Goal: Task Accomplishment & Management: Complete application form

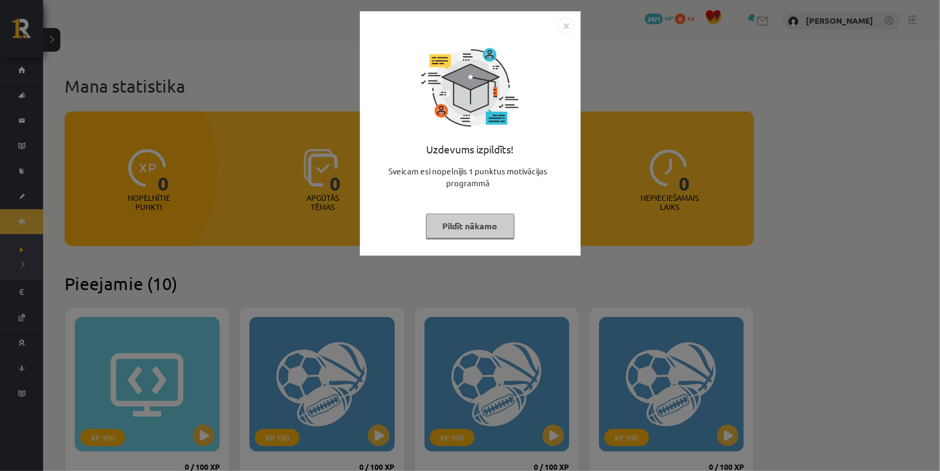
click at [566, 25] on img "Close" at bounding box center [566, 26] width 16 height 16
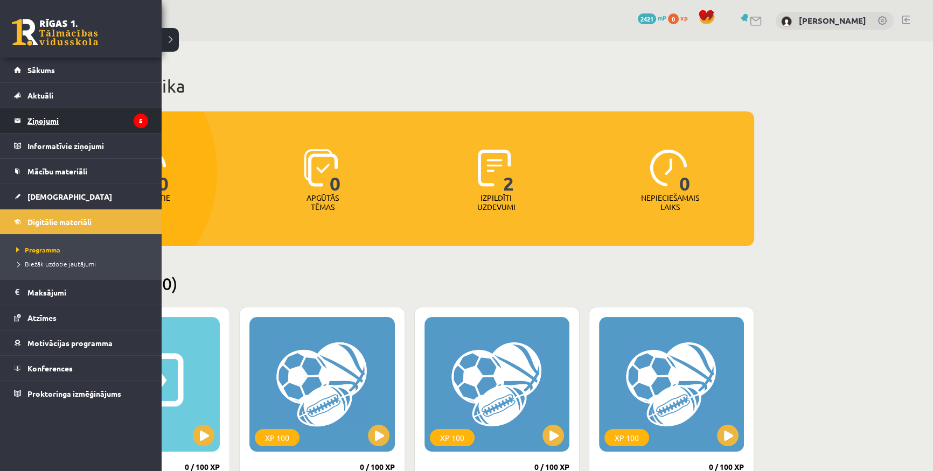
click at [67, 114] on legend "Ziņojumi 5" at bounding box center [87, 120] width 121 height 25
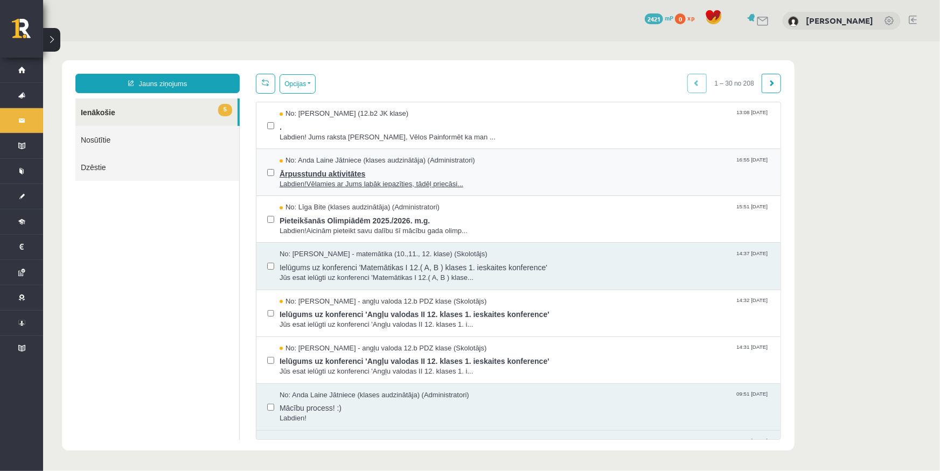
click at [335, 182] on span "Labdien!Vēlamies ar Jums labāk iepazīties, tādēļ priecāsi..." at bounding box center [524, 184] width 490 height 10
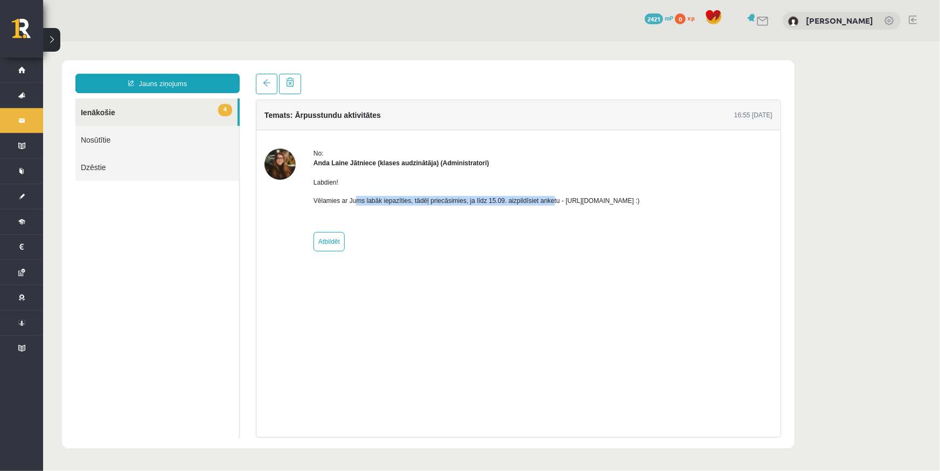
drag, startPoint x: 352, startPoint y: 197, endPoint x: 574, endPoint y: 197, distance: 222.0
click at [574, 198] on p "Vēlamies ar Jums labāk iepazīties, tādēļ priecāsimies, ja līdz 15.09. aizpildīs…" at bounding box center [476, 201] width 327 height 10
click at [574, 197] on p "Vēlamies ar Jums labāk iepazīties, tādēļ priecāsimies, ja līdz 15.09. aizpildīs…" at bounding box center [476, 201] width 327 height 10
click at [385, 188] on div "Labdien! Vēlamies ar Jums labāk iepazīties, tādēļ priecāsimies, ja līdz 15.09. …" at bounding box center [476, 196] width 327 height 56
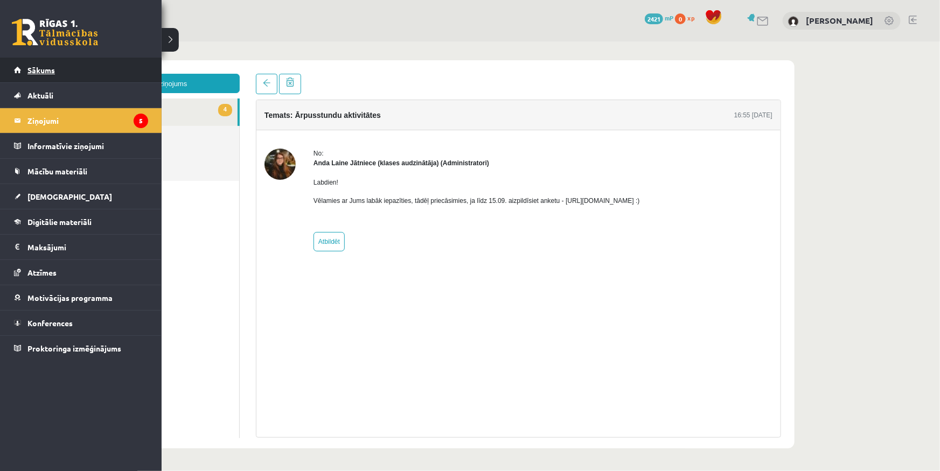
click at [35, 68] on span "Sākums" at bounding box center [40, 70] width 27 height 10
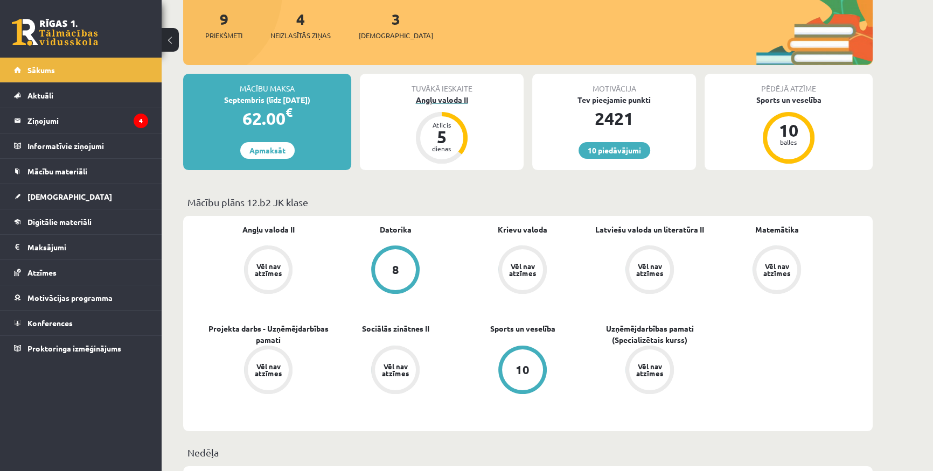
scroll to position [147, 0]
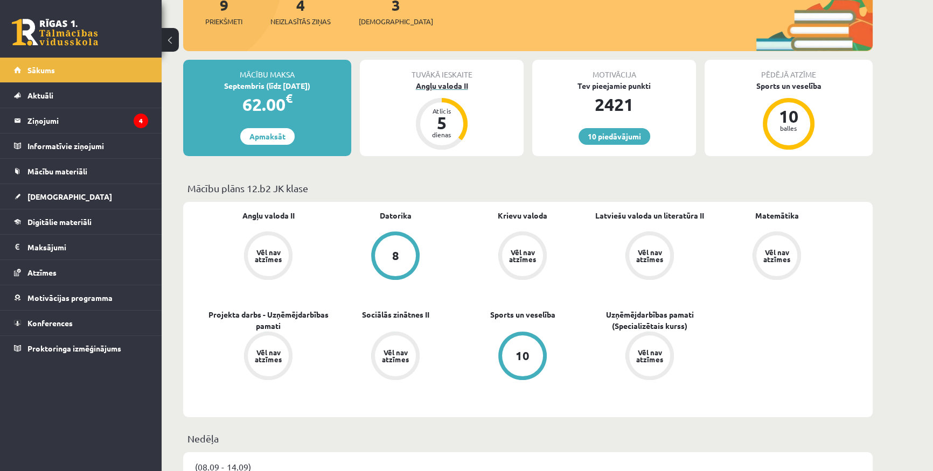
click at [452, 81] on div "Angļu valoda II" at bounding box center [442, 85] width 164 height 11
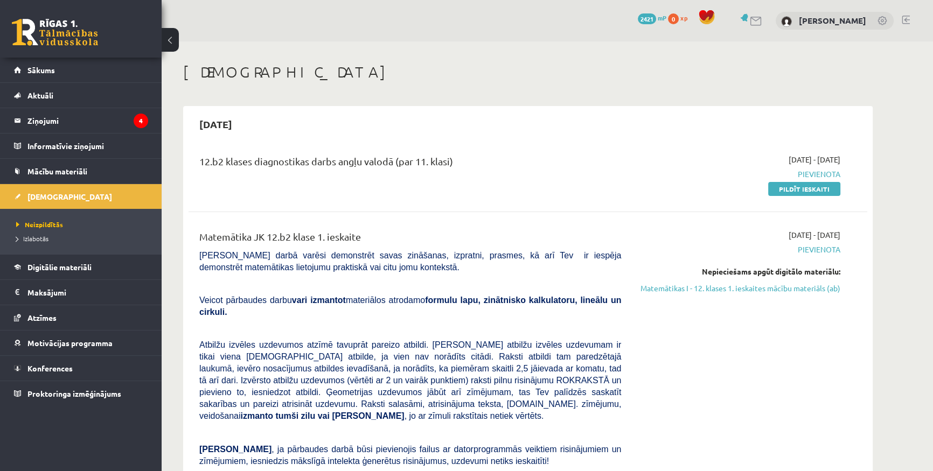
click at [813, 194] on link "Pildīt ieskaiti" at bounding box center [804, 189] width 72 height 14
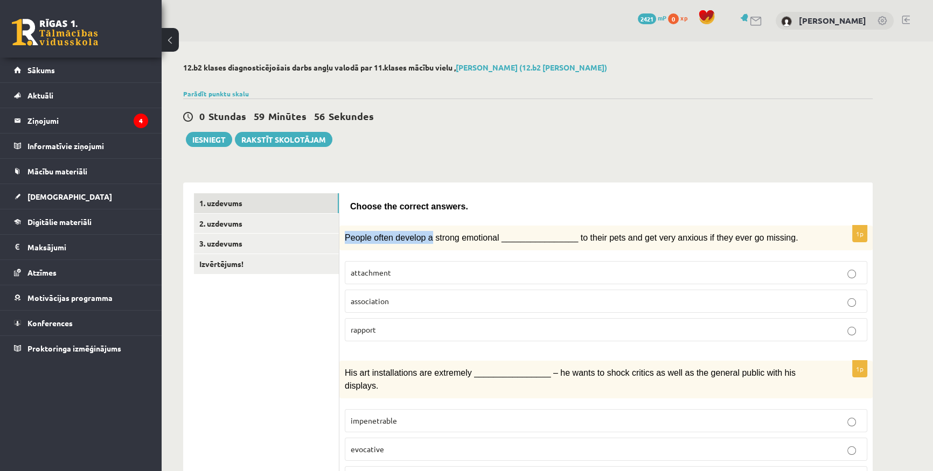
drag, startPoint x: 345, startPoint y: 238, endPoint x: 437, endPoint y: 239, distance: 91.6
click at [437, 239] on span "People often develop a strong emotional ________________ to their pets and get …" at bounding box center [571, 237] width 453 height 9
drag, startPoint x: 341, startPoint y: 237, endPoint x: 474, endPoint y: 237, distance: 133.1
click at [474, 237] on div "People often develop a strong emotional ________________ to their pets and get …" at bounding box center [605, 238] width 533 height 25
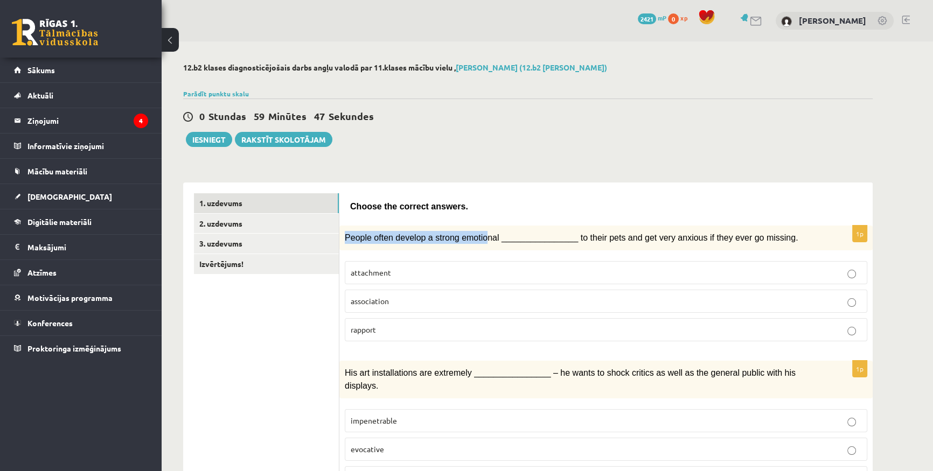
click at [474, 237] on span "People often develop a strong emotional ________________ to their pets and get …" at bounding box center [571, 237] width 453 height 9
click at [402, 267] on p "attachment" at bounding box center [606, 272] width 511 height 11
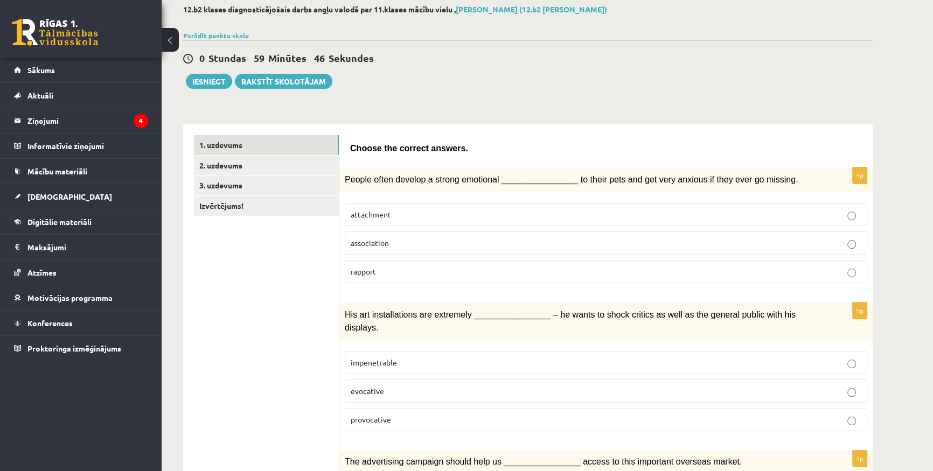
scroll to position [147, 0]
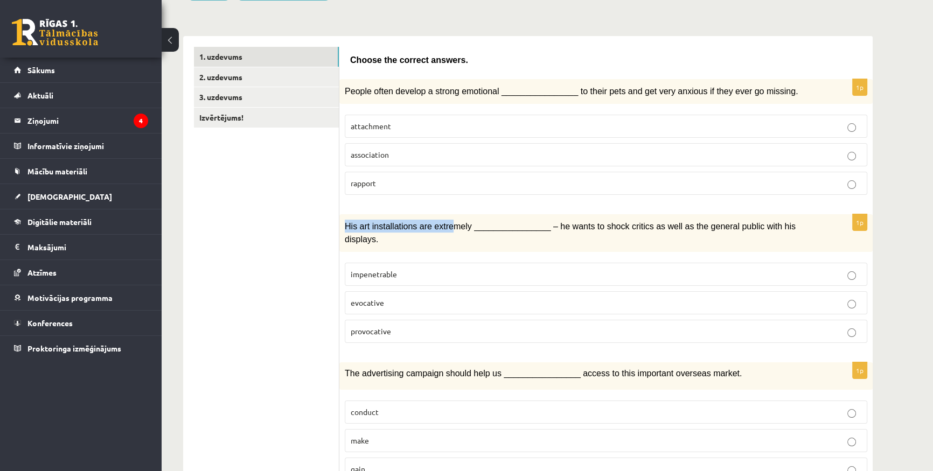
drag, startPoint x: 342, startPoint y: 226, endPoint x: 447, endPoint y: 222, distance: 105.1
click at [447, 222] on div "His art installations are extremely ________________ – he wants to shock critic…" at bounding box center [605, 233] width 533 height 38
click at [447, 222] on span "His art installations are extremely ________________ – he wants to shock critic…" at bounding box center [570, 233] width 451 height 22
drag, startPoint x: 464, startPoint y: 220, endPoint x: 396, endPoint y: 224, distance: 68.0
click at [396, 224] on span "His art installations are extremely ________________ – he wants to shock critic…" at bounding box center [570, 233] width 451 height 22
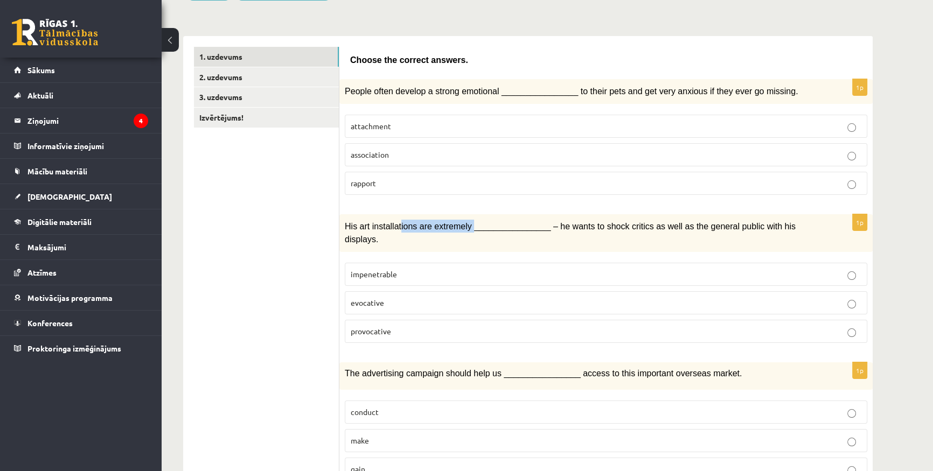
click at [396, 224] on span "His art installations are extremely ________________ – he wants to shock critic…" at bounding box center [570, 233] width 451 height 22
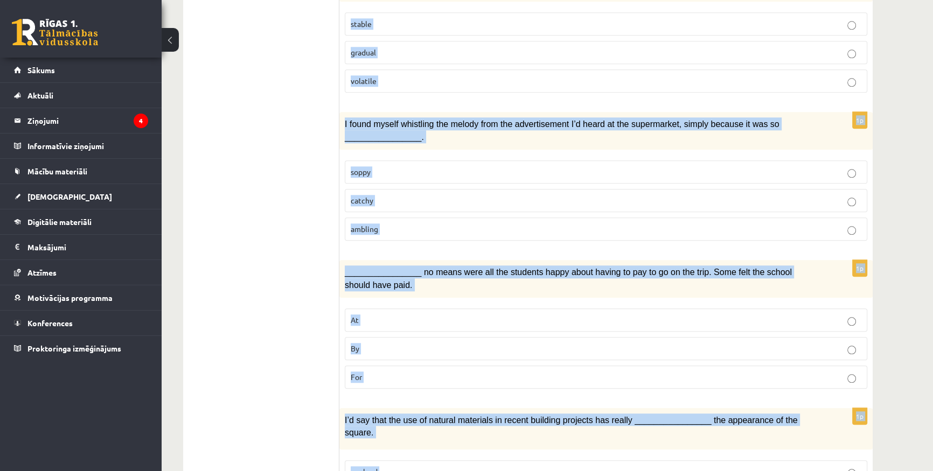
scroll to position [1486, 0]
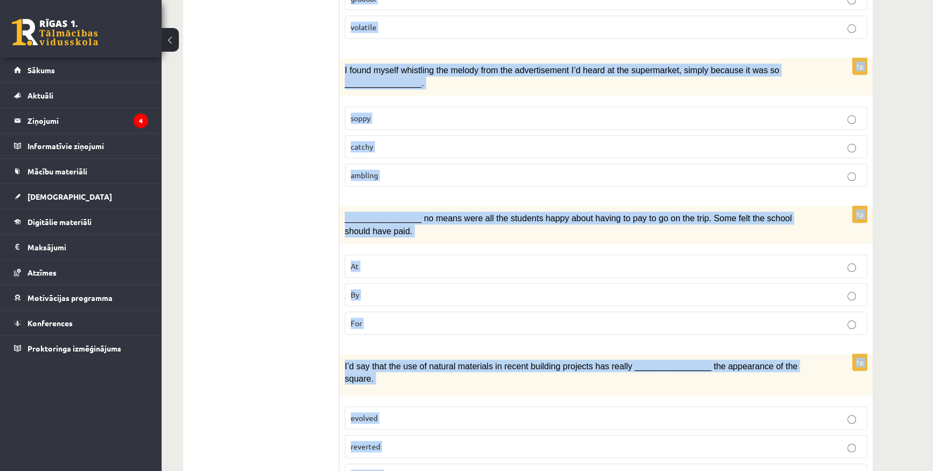
drag, startPoint x: 364, startPoint y: 231, endPoint x: 480, endPoint y: 485, distance: 279.5
copy form "Choose the correct answers. 1p People often develop a strong emotional ________…"
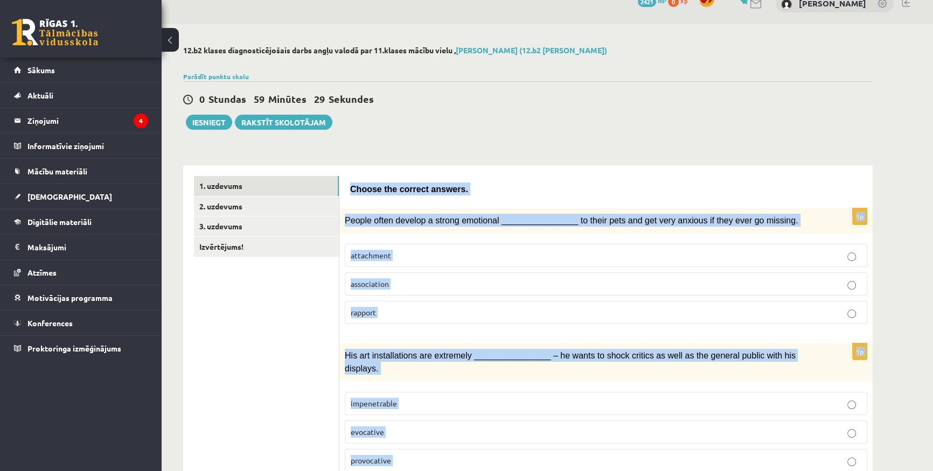
scroll to position [16, 0]
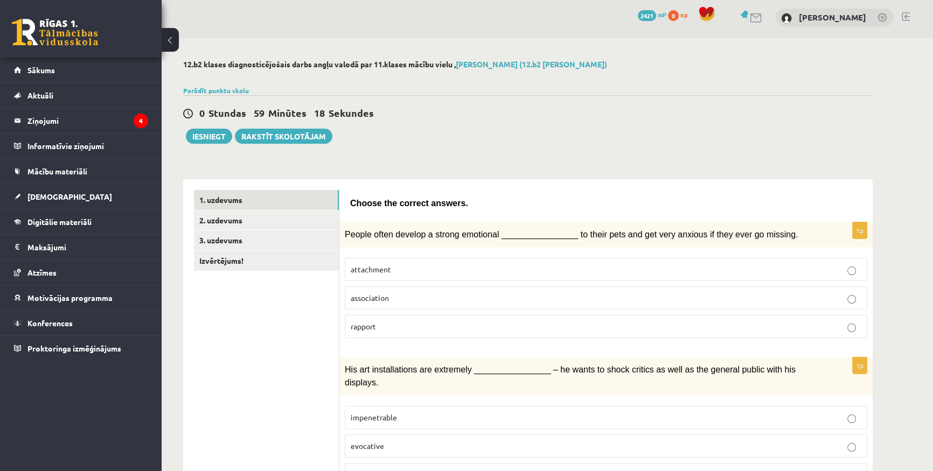
scroll to position [0, 0]
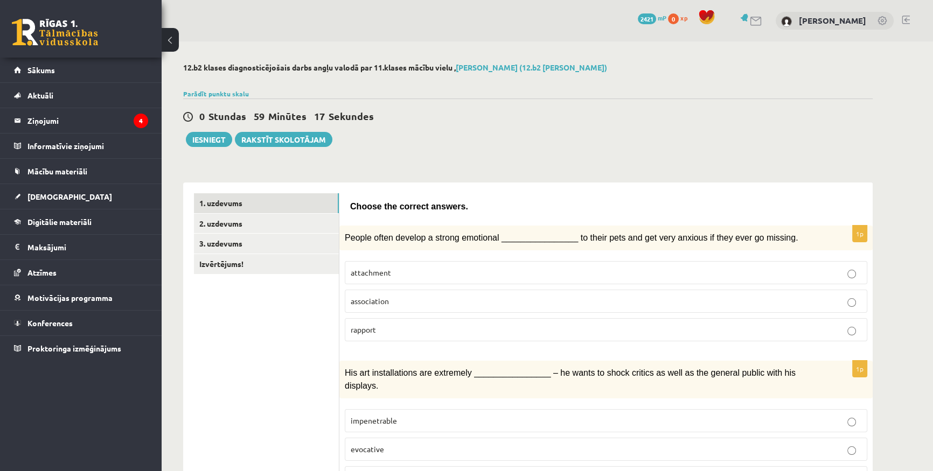
click at [434, 271] on p "attachment" at bounding box center [606, 272] width 511 height 11
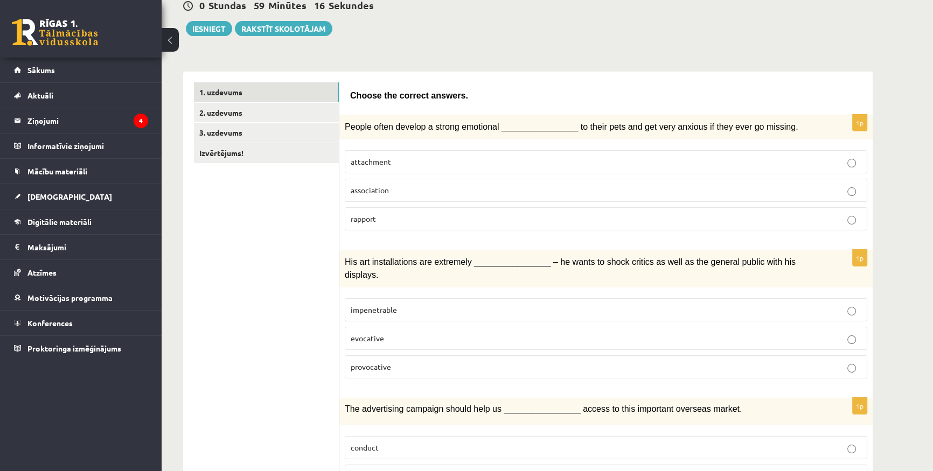
scroll to position [147, 0]
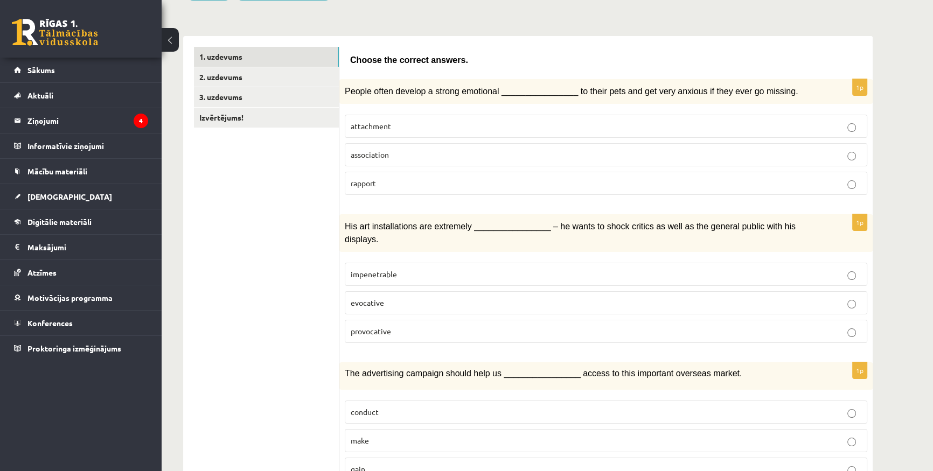
click at [398, 326] on p "provocative" at bounding box center [606, 331] width 511 height 11
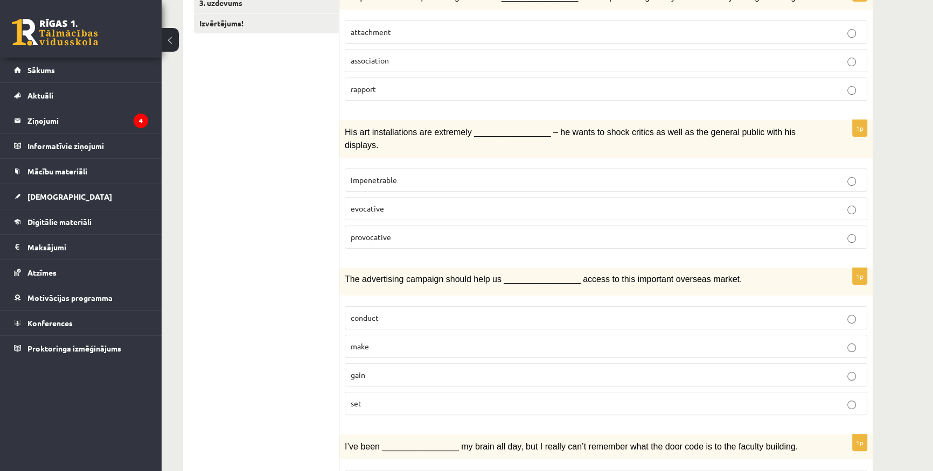
scroll to position [245, 0]
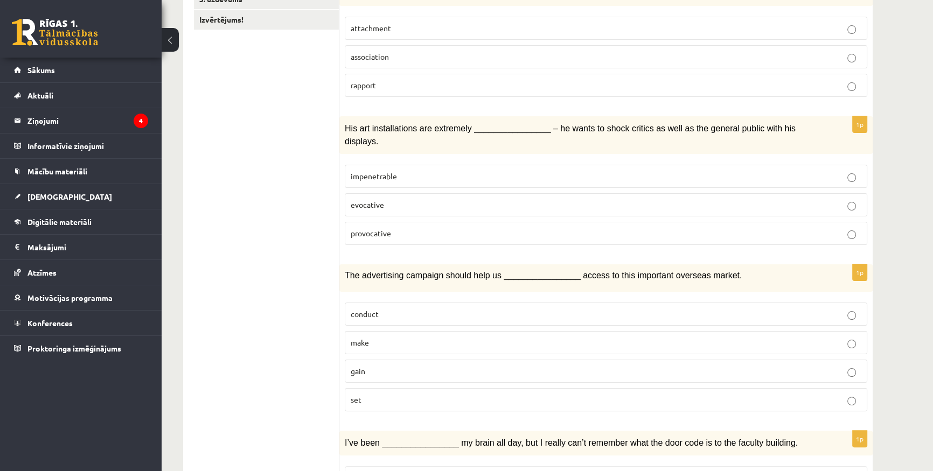
drag, startPoint x: 334, startPoint y: 261, endPoint x: 418, endPoint y: 261, distance: 84.1
click at [418, 271] on span "The advertising campaign should help us ________________ access to this importa…" at bounding box center [543, 275] width 397 height 9
click at [460, 271] on span "The advertising campaign should help us ________________ access to this importa…" at bounding box center [543, 275] width 397 height 9
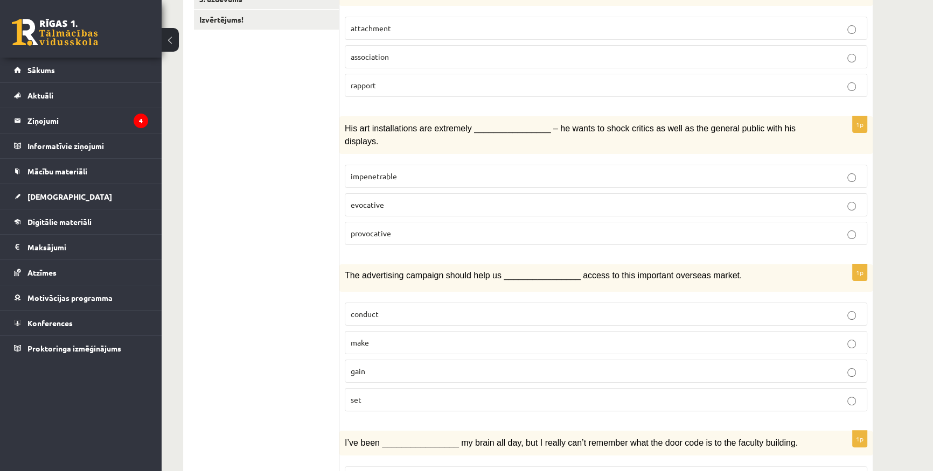
click at [386, 366] on p "gain" at bounding box center [606, 371] width 511 height 11
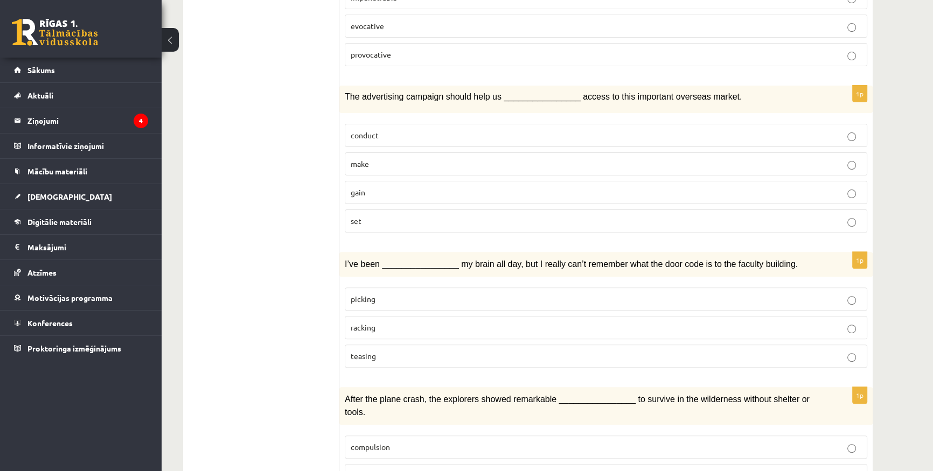
scroll to position [441, 0]
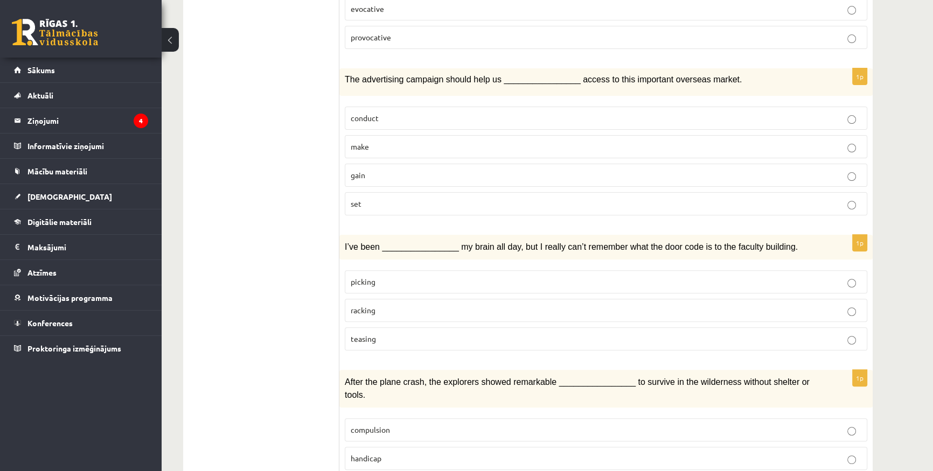
click at [390, 305] on p "racking" at bounding box center [606, 310] width 511 height 11
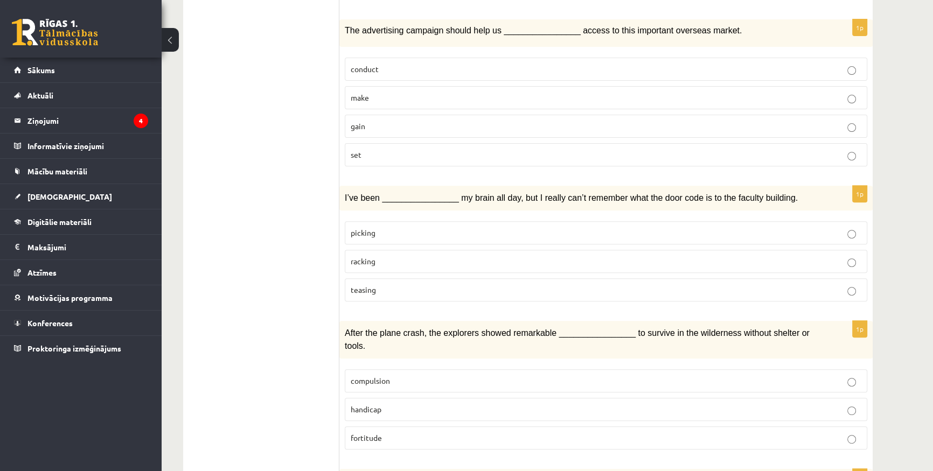
scroll to position [636, 0]
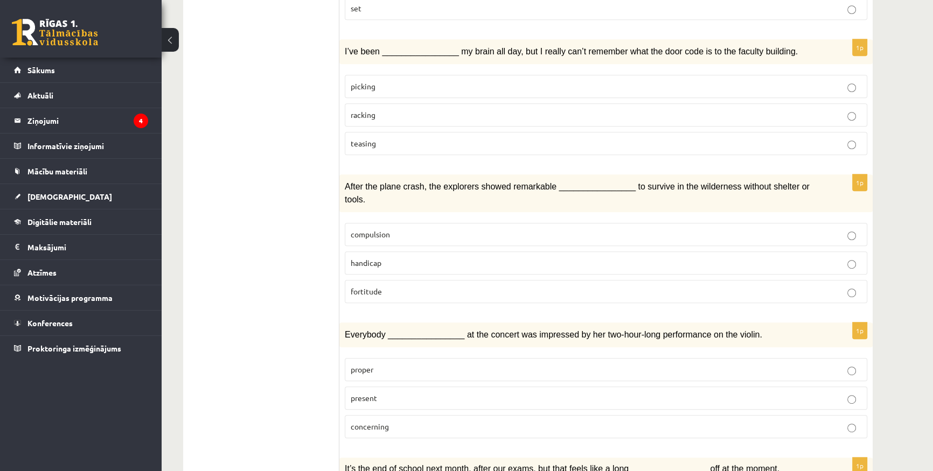
click at [387, 286] on p "fortitude" at bounding box center [606, 291] width 511 height 11
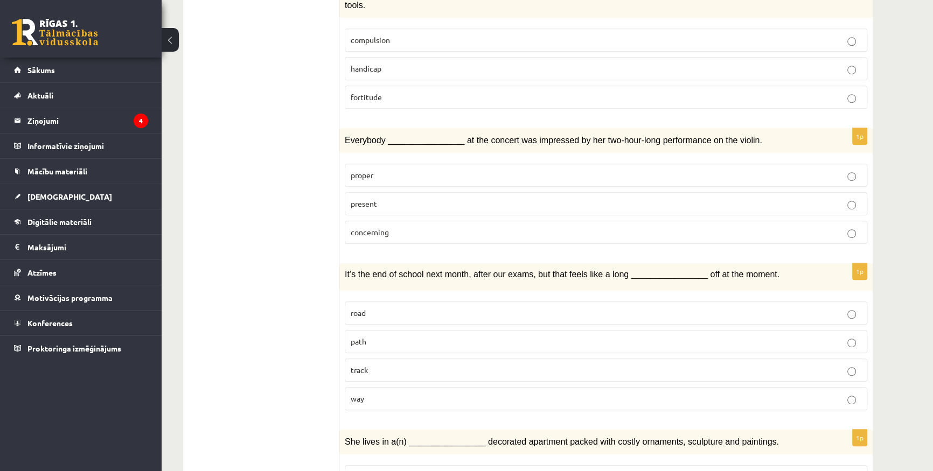
scroll to position [832, 0]
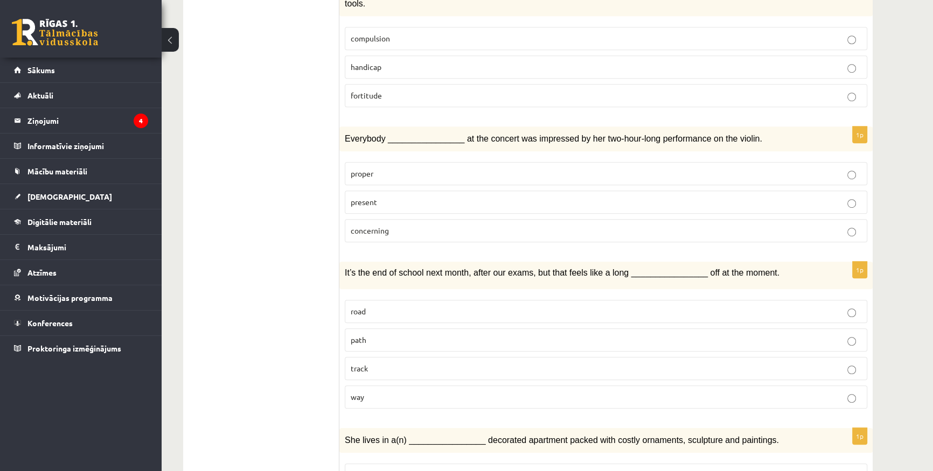
click at [379, 191] on label "present" at bounding box center [606, 202] width 523 height 23
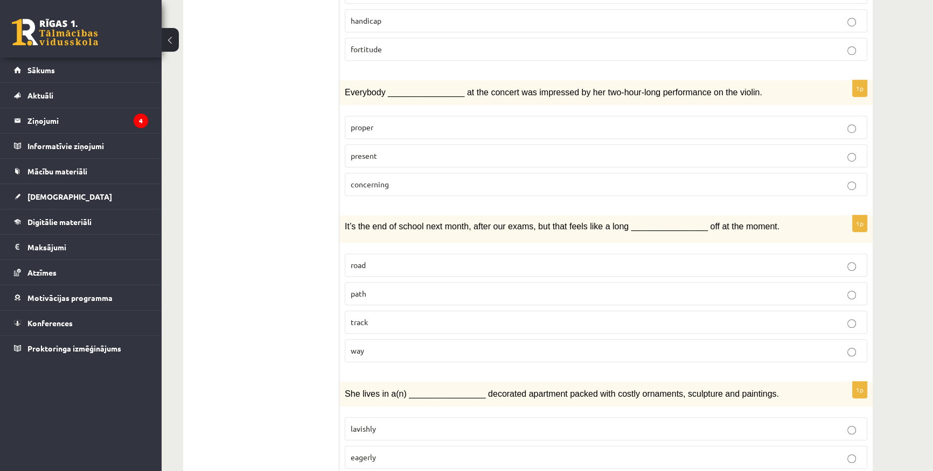
scroll to position [980, 0]
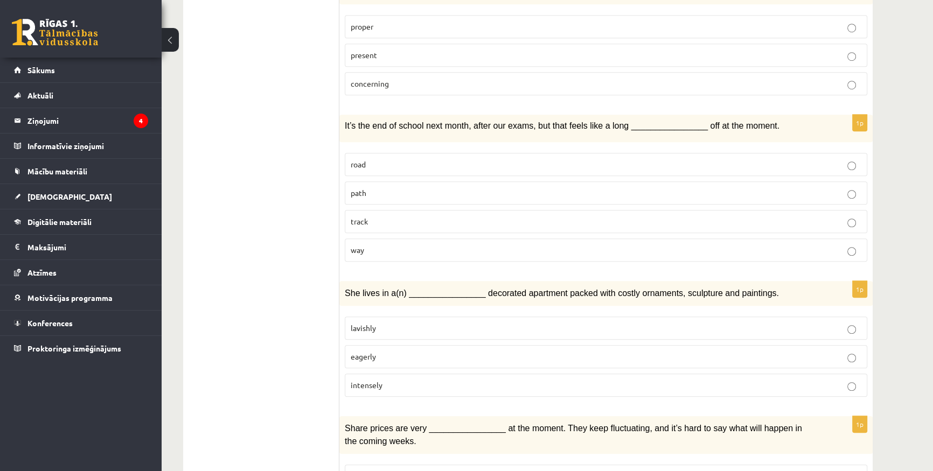
click at [393, 245] on p "way" at bounding box center [606, 250] width 511 height 11
click at [406, 317] on label "lavishly" at bounding box center [606, 328] width 523 height 23
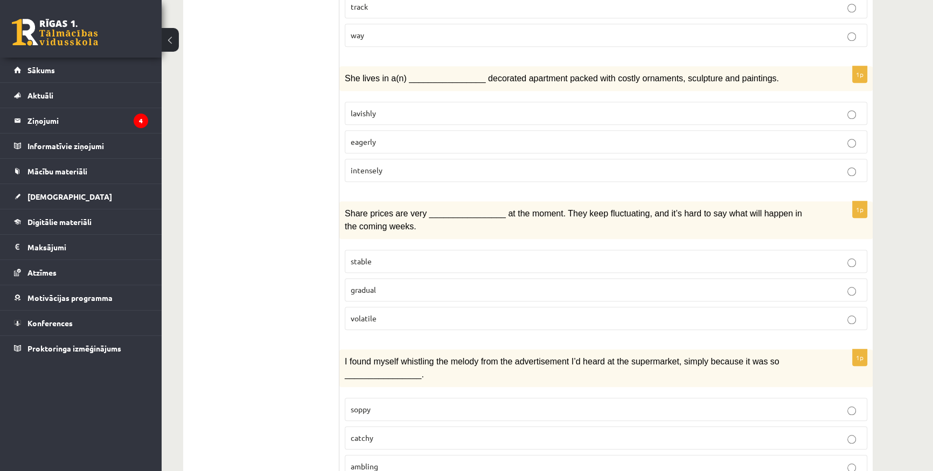
scroll to position [1224, 0]
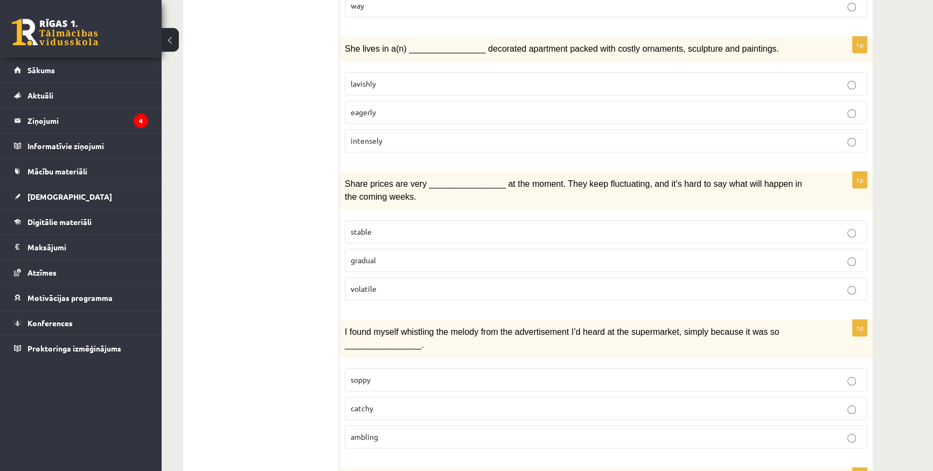
click at [388, 255] on p "gradual" at bounding box center [606, 260] width 511 height 11
click at [388, 283] on p "volatile" at bounding box center [606, 288] width 511 height 11
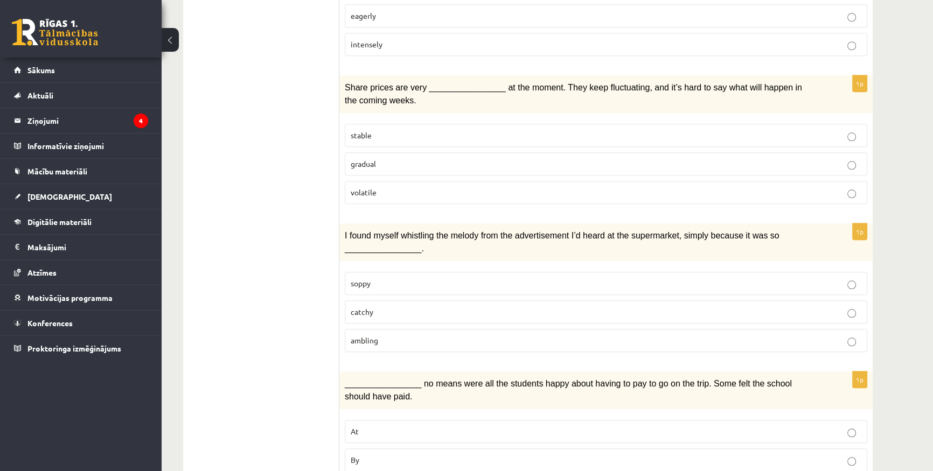
scroll to position [1371, 0]
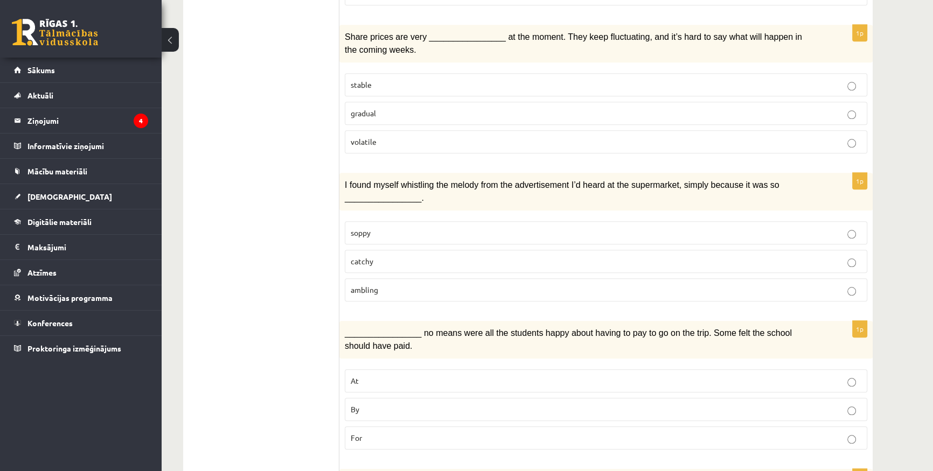
click at [367, 228] on span "soppy" at bounding box center [361, 233] width 20 height 10
click at [420, 256] on p "catchy" at bounding box center [606, 261] width 511 height 11
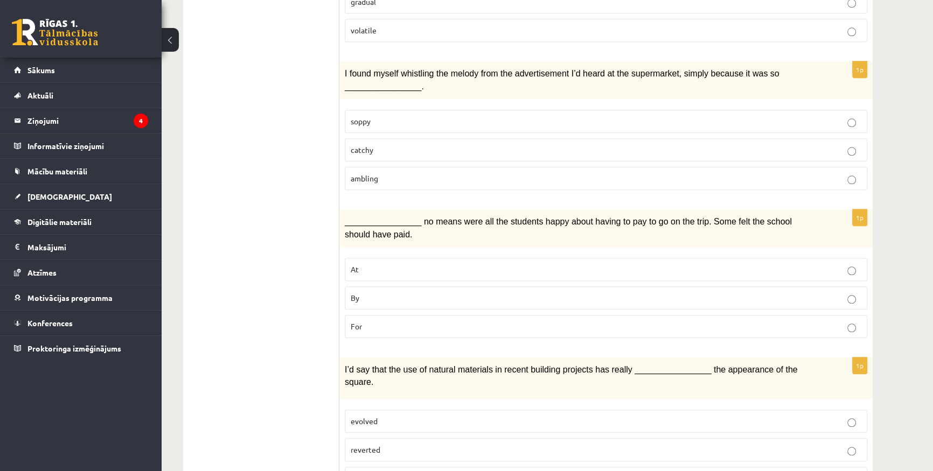
scroll to position [1486, 0]
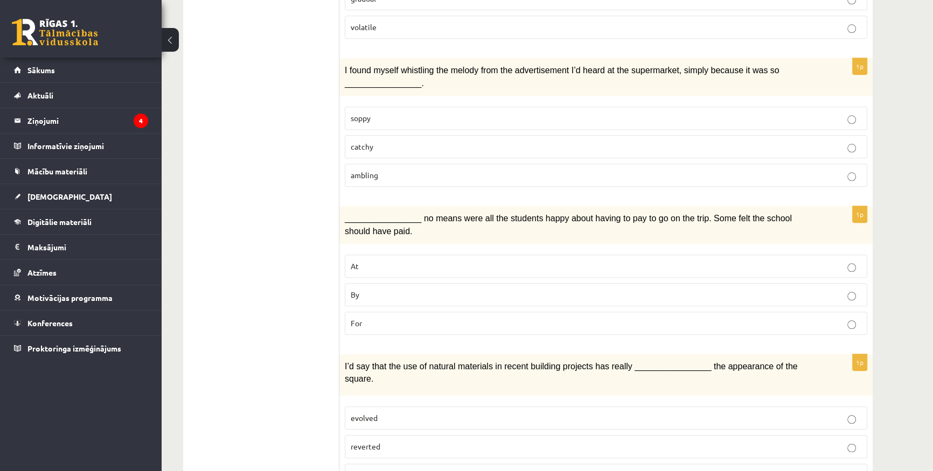
click at [378, 283] on label "By" at bounding box center [606, 294] width 523 height 23
drag, startPoint x: 387, startPoint y: 399, endPoint x: 388, endPoint y: 408, distance: 9.2
click at [387, 435] on label "reverted" at bounding box center [606, 446] width 523 height 23
click at [390, 470] on p "enhanced" at bounding box center [606, 475] width 511 height 11
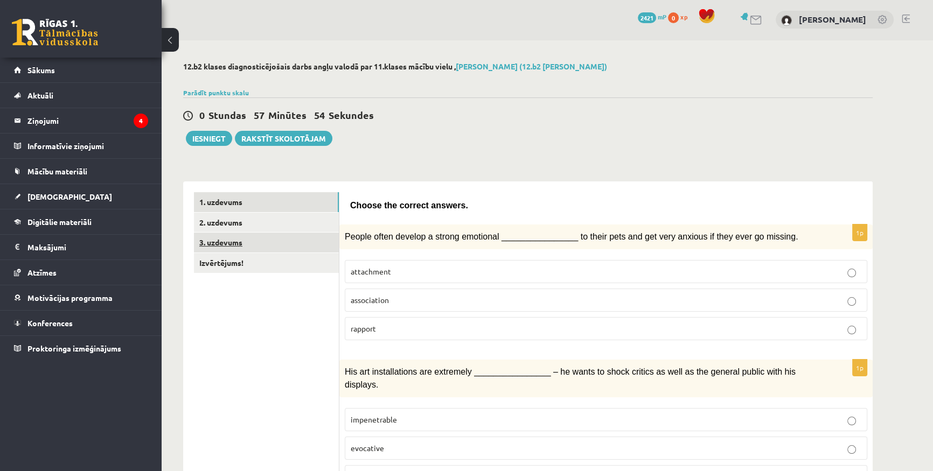
scroll to position [0, 0]
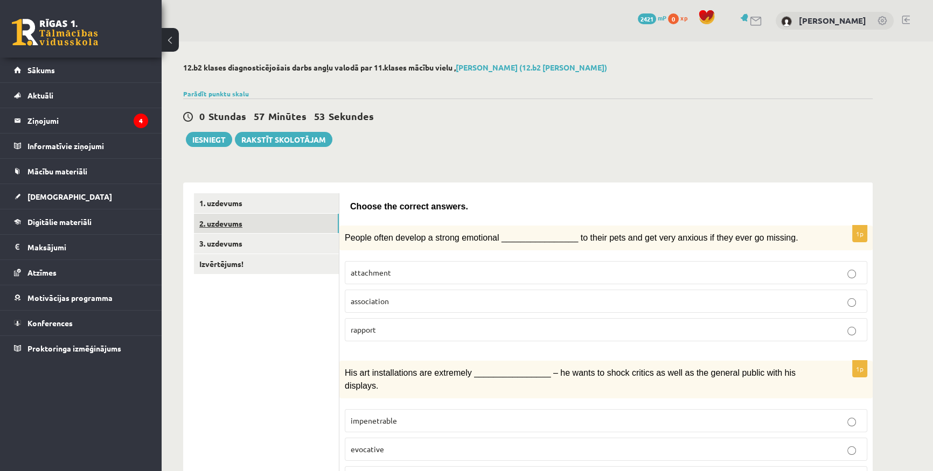
click at [242, 218] on link "2. uzdevums" at bounding box center [266, 224] width 145 height 20
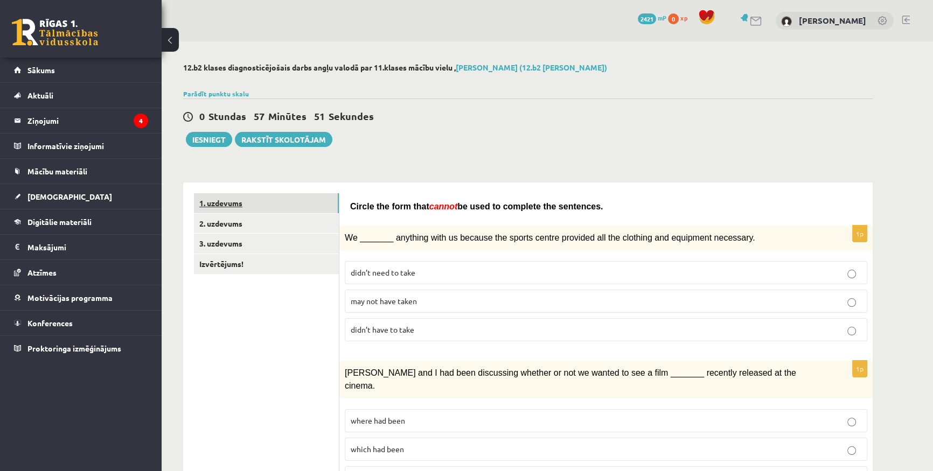
click at [276, 206] on link "1. uzdevums" at bounding box center [266, 203] width 145 height 20
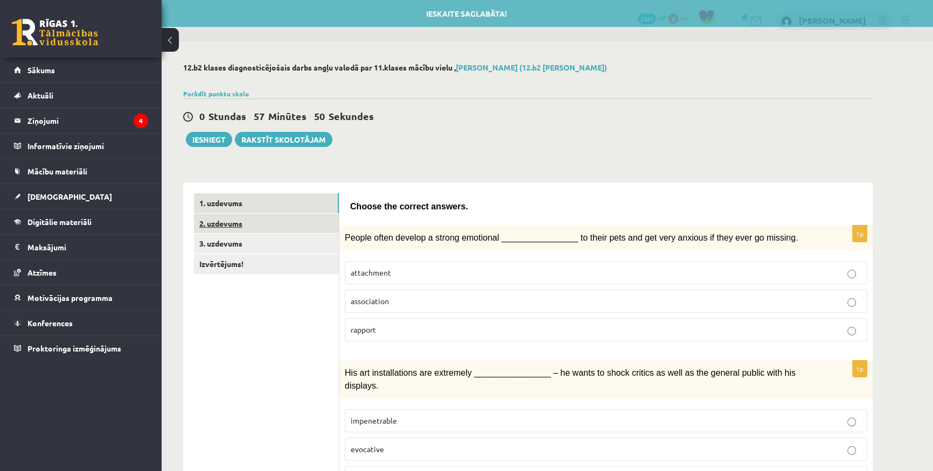
click at [273, 231] on link "2. uzdevums" at bounding box center [266, 224] width 145 height 20
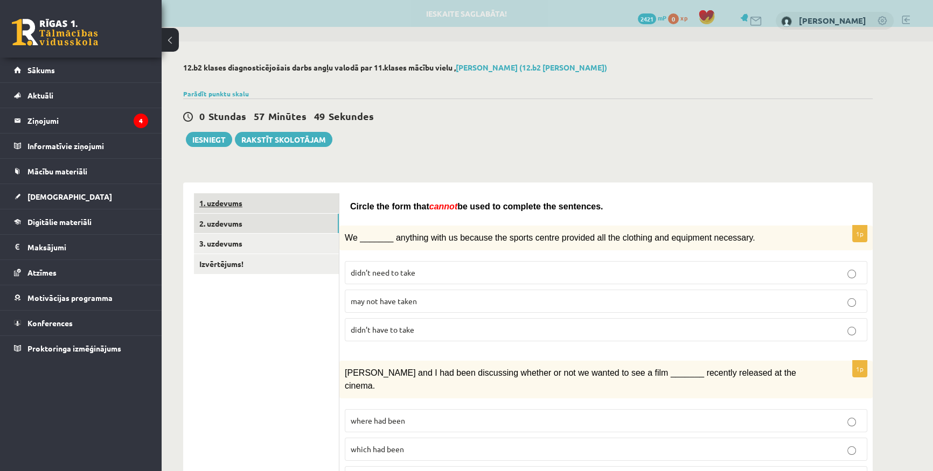
click at [261, 204] on link "1. uzdevums" at bounding box center [266, 203] width 145 height 20
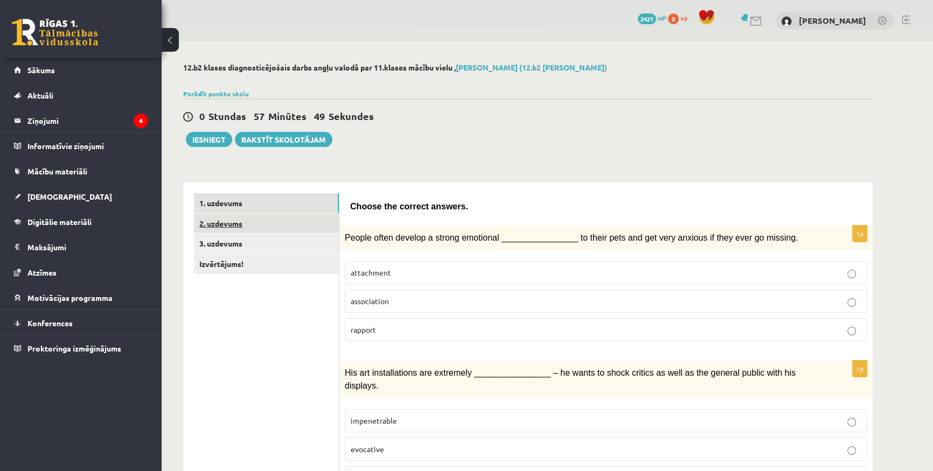
click at [262, 224] on link "2. uzdevums" at bounding box center [266, 224] width 145 height 20
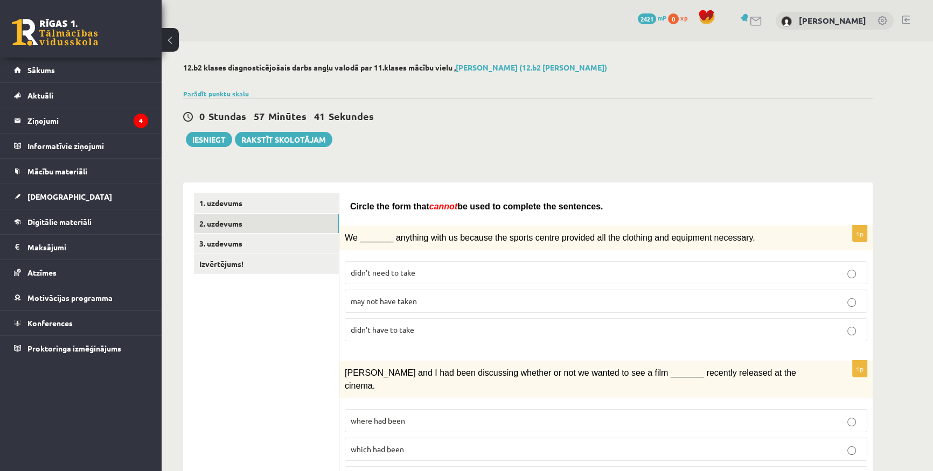
click at [442, 302] on p "may not have taken" at bounding box center [606, 301] width 511 height 11
click at [429, 269] on p "didn’t need to take" at bounding box center [606, 272] width 511 height 11
click at [463, 296] on p "may not have taken" at bounding box center [606, 301] width 511 height 11
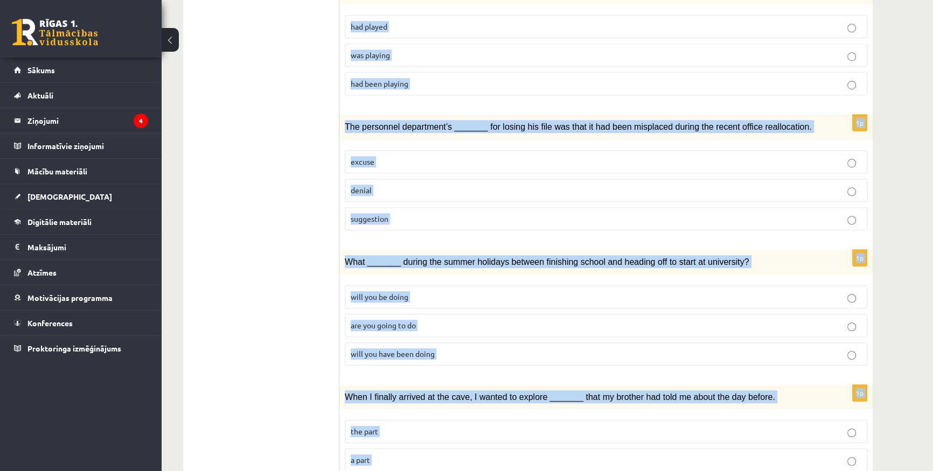
scroll to position [1112, 0]
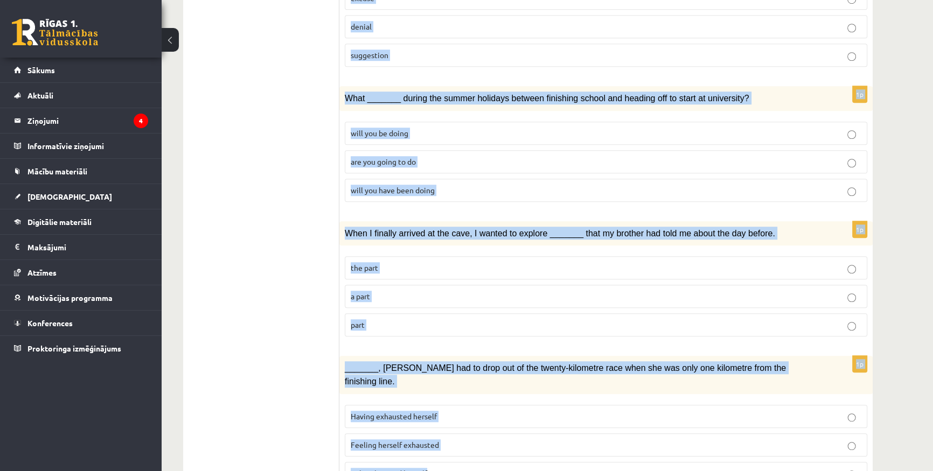
drag, startPoint x: 371, startPoint y: 241, endPoint x: 686, endPoint y: 485, distance: 399.1
copy form "e _______ anything with us because the sports centre provided all the clothing …"
drag, startPoint x: 350, startPoint y: 204, endPoint x: 629, endPoint y: 485, distance: 396.2
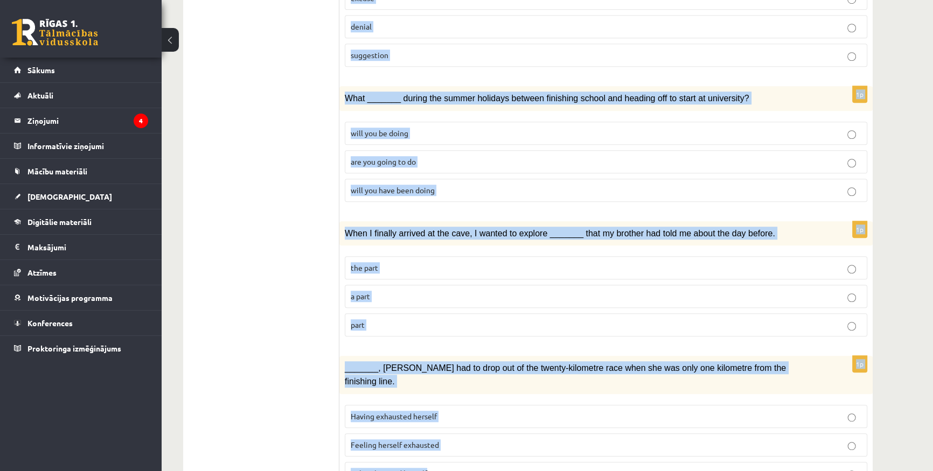
copy form "Circle the form that cannot be used to complete the sentences. 1p We _______ an…"
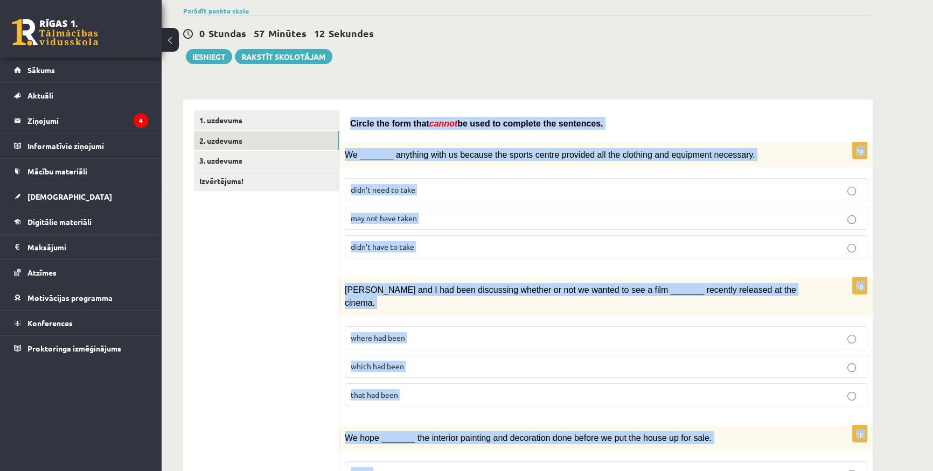
scroll to position [0, 0]
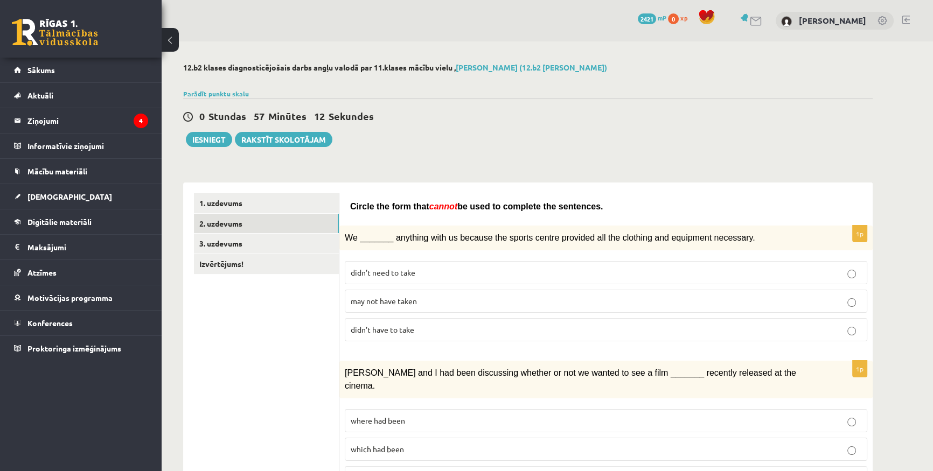
click at [399, 307] on label "may not have taken" at bounding box center [606, 301] width 523 height 23
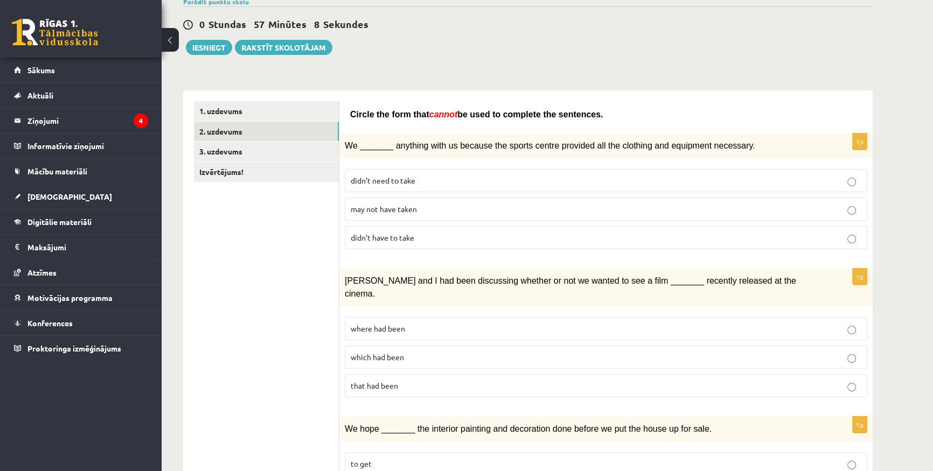
scroll to position [98, 0]
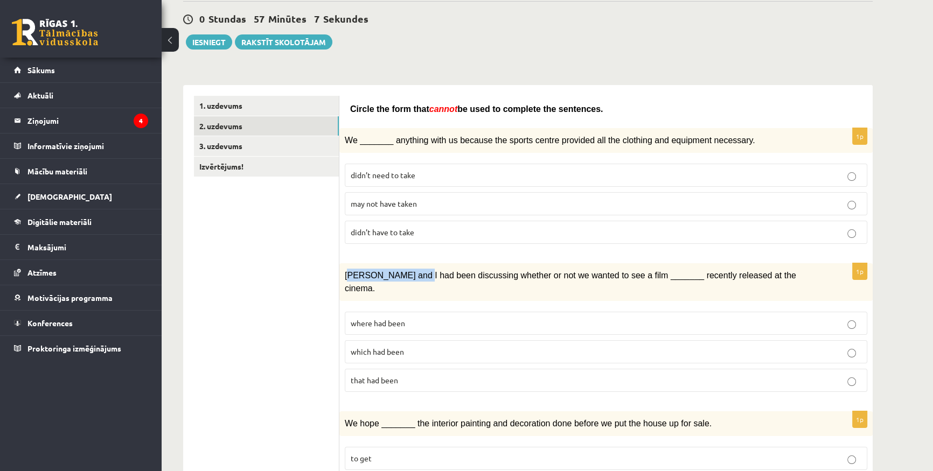
drag, startPoint x: 350, startPoint y: 275, endPoint x: 426, endPoint y: 274, distance: 76.5
click at [424, 274] on span "Clara and I had been discussing whether or not we wanted to see a film _______ …" at bounding box center [571, 282] width 452 height 22
click at [426, 274] on span "Clara and I had been discussing whether or not we wanted to see a film _______ …" at bounding box center [571, 282] width 452 height 22
drag, startPoint x: 382, startPoint y: 274, endPoint x: 537, endPoint y: 276, distance: 155.2
click at [536, 276] on span "Clara and I had been discussing whether or not we wanted to see a film _______ …" at bounding box center [571, 282] width 452 height 22
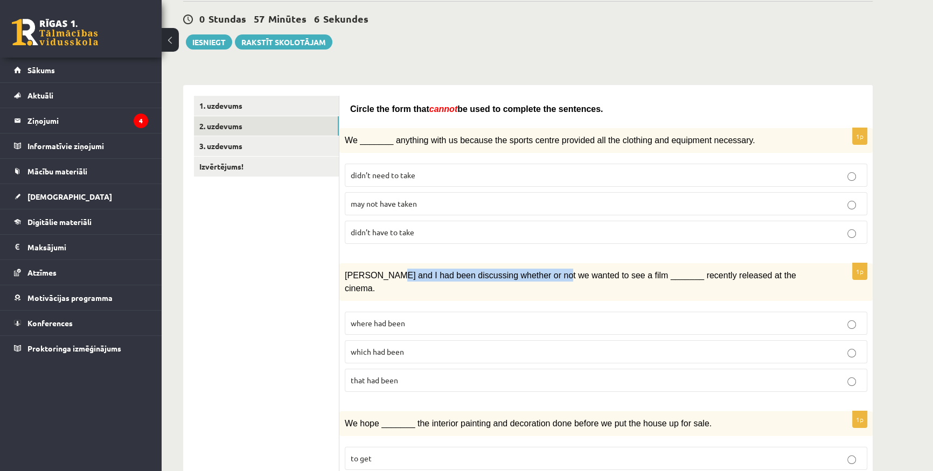
click at [537, 276] on span "Clara and I had been discussing whether or not we wanted to see a film _______ …" at bounding box center [571, 282] width 452 height 22
click at [425, 318] on p "where had been" at bounding box center [606, 323] width 511 height 11
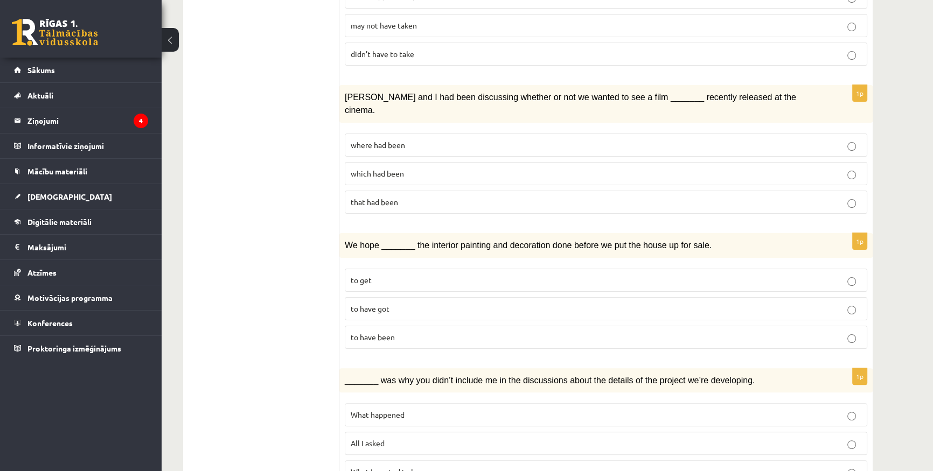
scroll to position [294, 0]
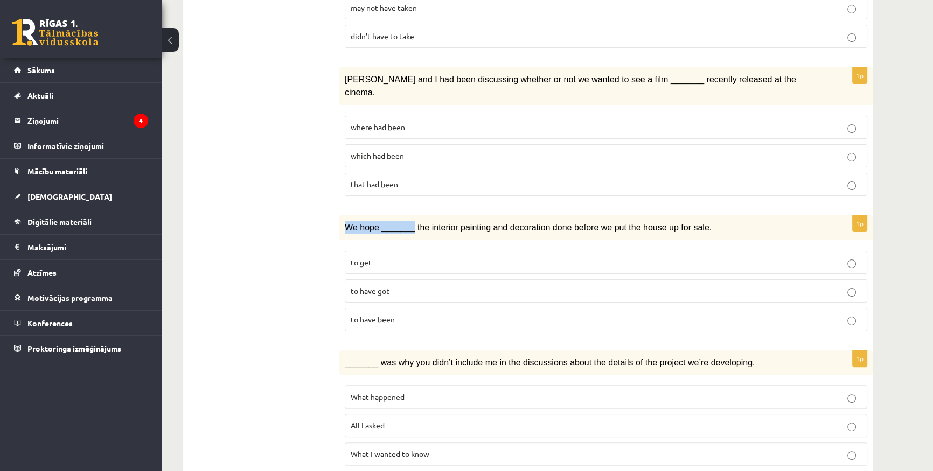
drag, startPoint x: 345, startPoint y: 209, endPoint x: 416, endPoint y: 207, distance: 71.2
click at [415, 223] on span "We hope _______ the interior painting and decoration done before we put the hou…" at bounding box center [528, 227] width 367 height 9
click at [416, 223] on span "We hope _______ the interior painting and decoration done before we put the hou…" at bounding box center [528, 227] width 367 height 9
click at [412, 314] on p "to have been" at bounding box center [606, 319] width 511 height 11
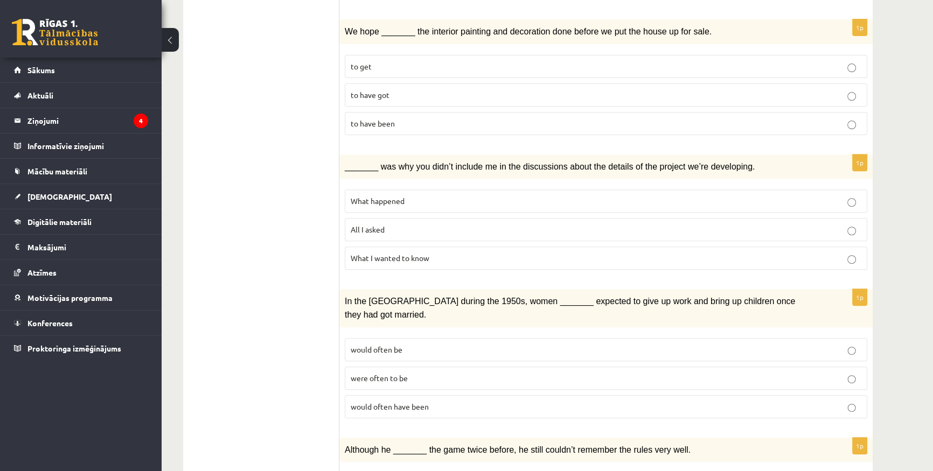
click at [417, 196] on p "What happened" at bounding box center [606, 201] width 511 height 11
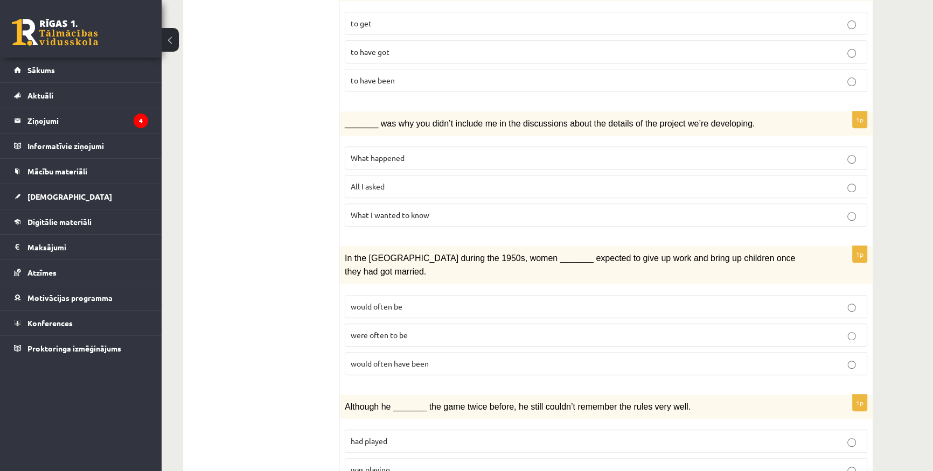
scroll to position [587, 0]
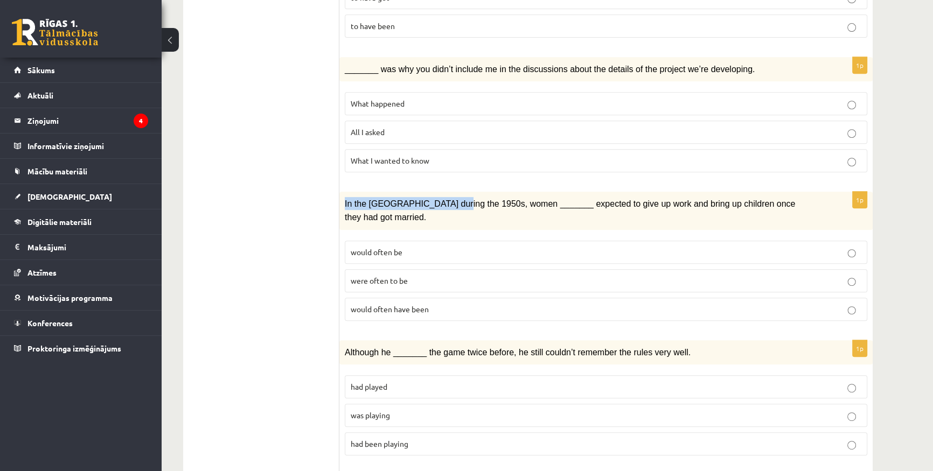
drag, startPoint x: 341, startPoint y: 179, endPoint x: 444, endPoint y: 178, distance: 102.9
click at [444, 192] on div "In the USA during the 1950s, women _______ expected to give up work and bring u…" at bounding box center [605, 211] width 533 height 38
click at [444, 199] on span "In the USA during the 1950s, women _______ expected to give up work and bring u…" at bounding box center [570, 210] width 450 height 22
drag, startPoint x: 385, startPoint y: 186, endPoint x: 455, endPoint y: 184, distance: 70.1
click at [451, 199] on span "In the USA during the 1950s, women _______ expected to give up work and bring u…" at bounding box center [570, 210] width 450 height 22
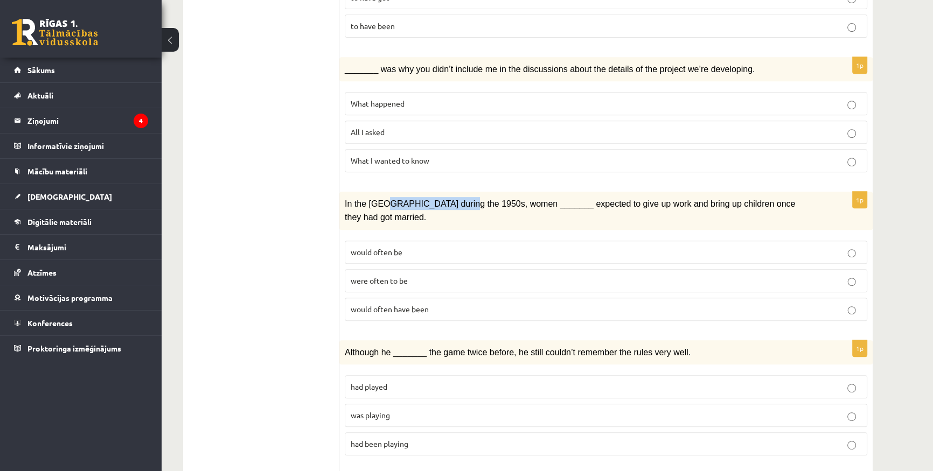
click at [455, 199] on span "In the USA during the 1950s, women _______ expected to give up work and bring u…" at bounding box center [570, 210] width 450 height 22
drag, startPoint x: 374, startPoint y: 187, endPoint x: 424, endPoint y: 186, distance: 49.0
click at [422, 199] on span "In the USA during the 1950s, women _______ expected to give up work and bring u…" at bounding box center [570, 210] width 450 height 22
click at [425, 199] on span "In the USA during the 1950s, women _______ expected to give up work and bring u…" at bounding box center [570, 210] width 450 height 22
drag, startPoint x: 420, startPoint y: 186, endPoint x: 460, endPoint y: 185, distance: 39.3
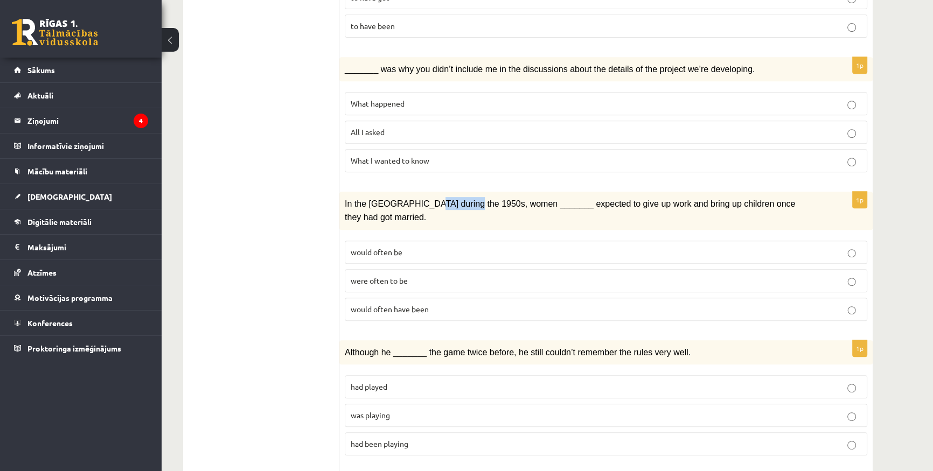
click at [460, 199] on span "In the USA during the 1950s, women _______ expected to give up work and bring u…" at bounding box center [570, 210] width 450 height 22
click at [439, 247] on p "would often be" at bounding box center [606, 252] width 511 height 11
click at [421, 304] on span "would often have been" at bounding box center [390, 309] width 78 height 10
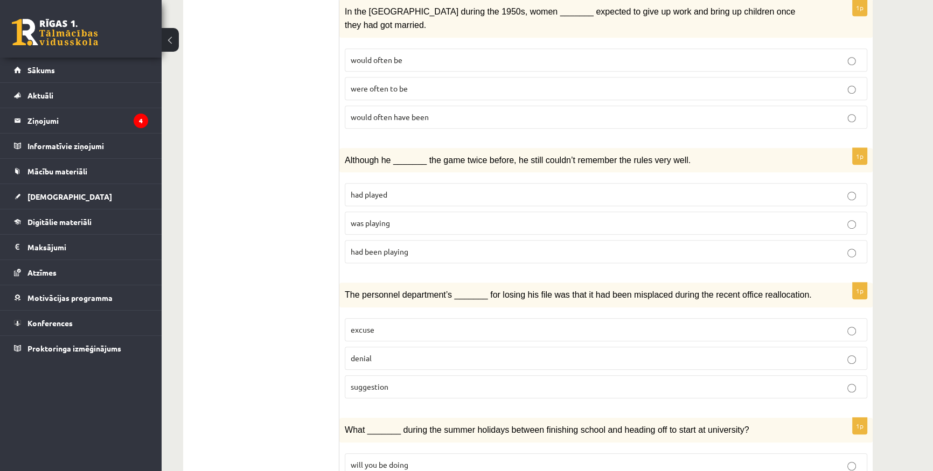
scroll to position [783, 0]
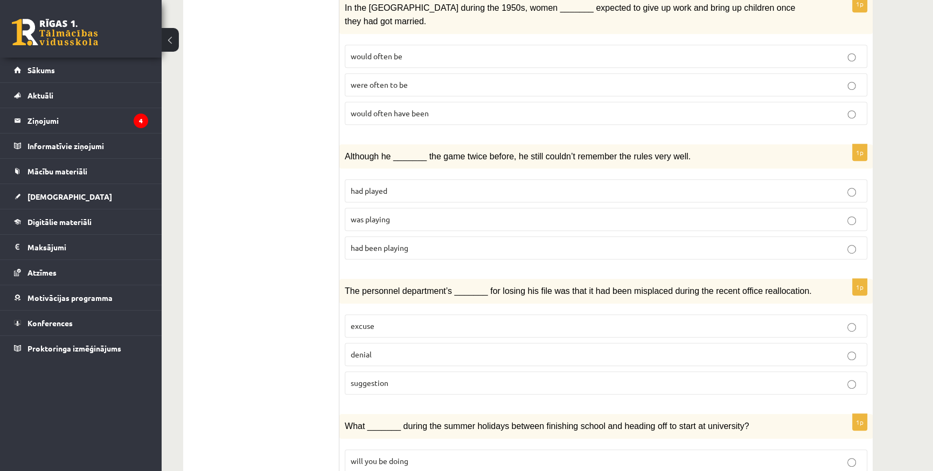
click at [435, 214] on p "was playing" at bounding box center [606, 219] width 511 height 11
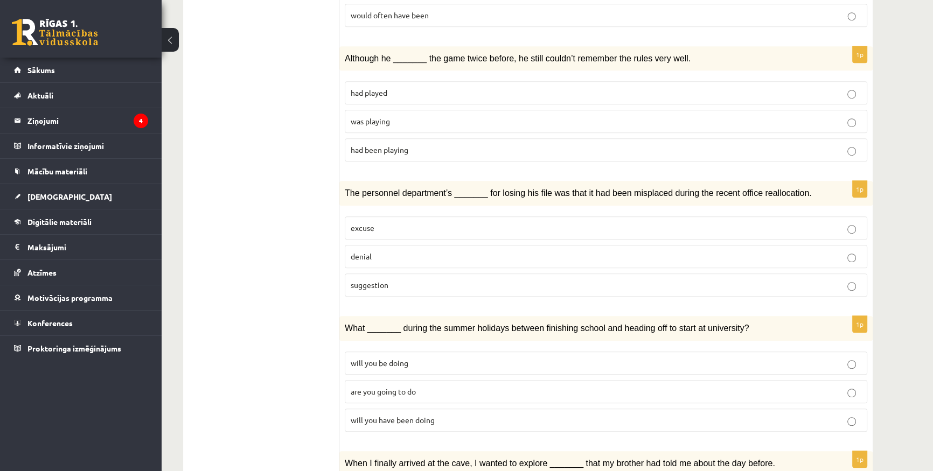
click at [388, 251] on p "denial" at bounding box center [606, 256] width 511 height 11
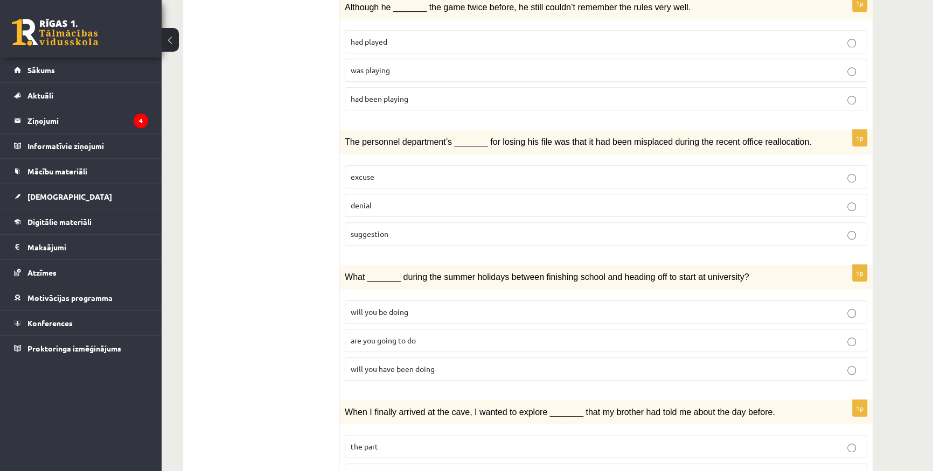
scroll to position [1029, 0]
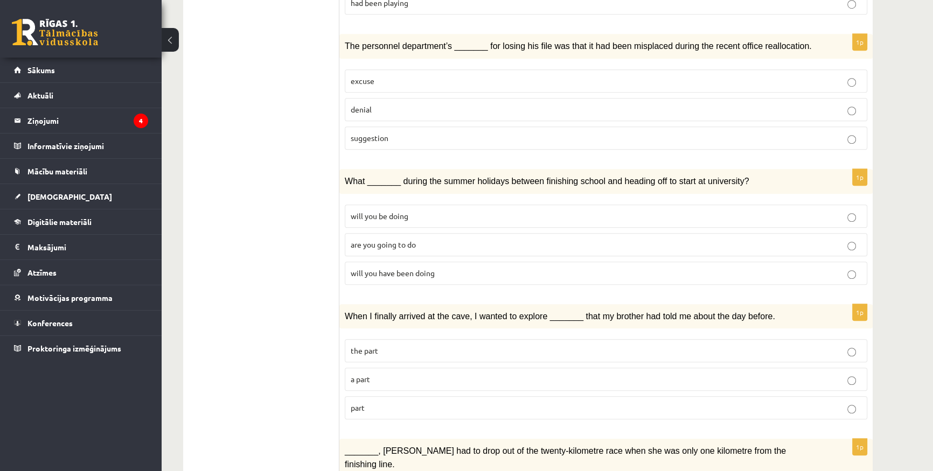
click at [448, 268] on p "will you have been doing" at bounding box center [606, 273] width 511 height 11
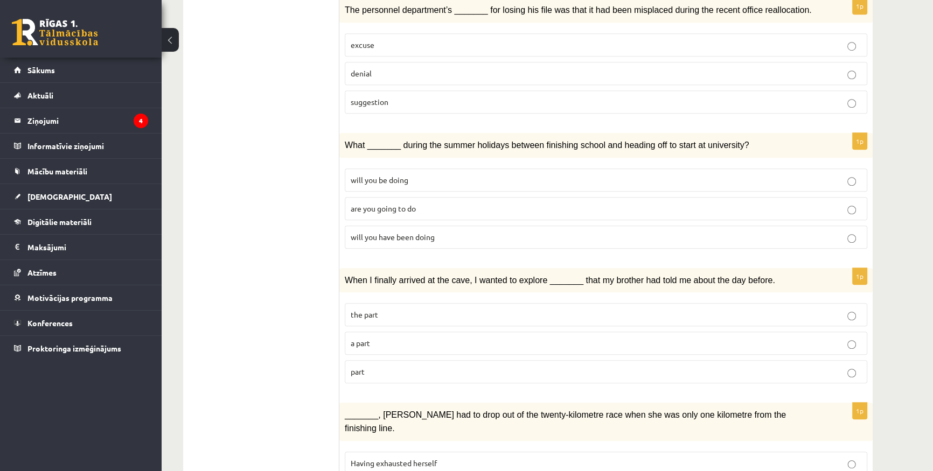
scroll to position [1112, 0]
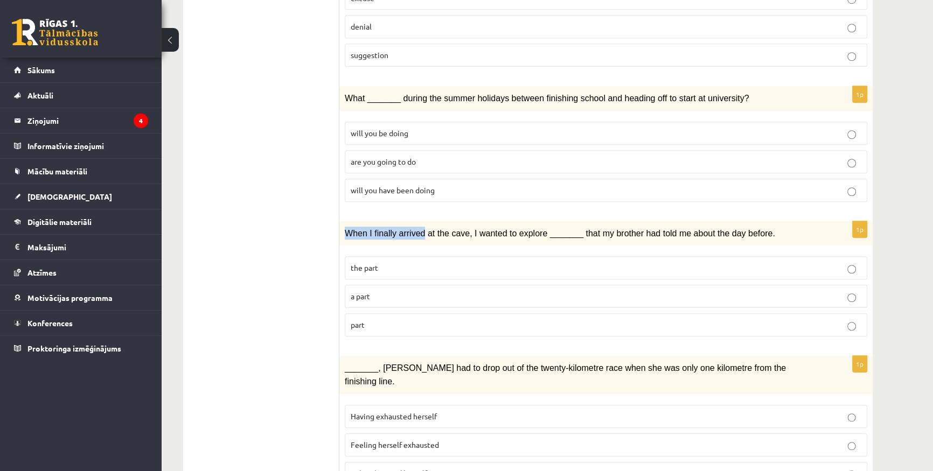
drag, startPoint x: 341, startPoint y: 192, endPoint x: 420, endPoint y: 192, distance: 79.2
click at [420, 221] on div "When I finally arrived at the cave, I wanted to explore _______ that my brother…" at bounding box center [605, 233] width 533 height 25
click at [420, 229] on span "When I finally arrived at the cave, I wanted to explore _______ that my brother…" at bounding box center [560, 233] width 431 height 9
click at [422, 320] on p "part" at bounding box center [606, 325] width 511 height 11
click at [453, 468] on p "Felt exhausted herself" at bounding box center [606, 473] width 511 height 11
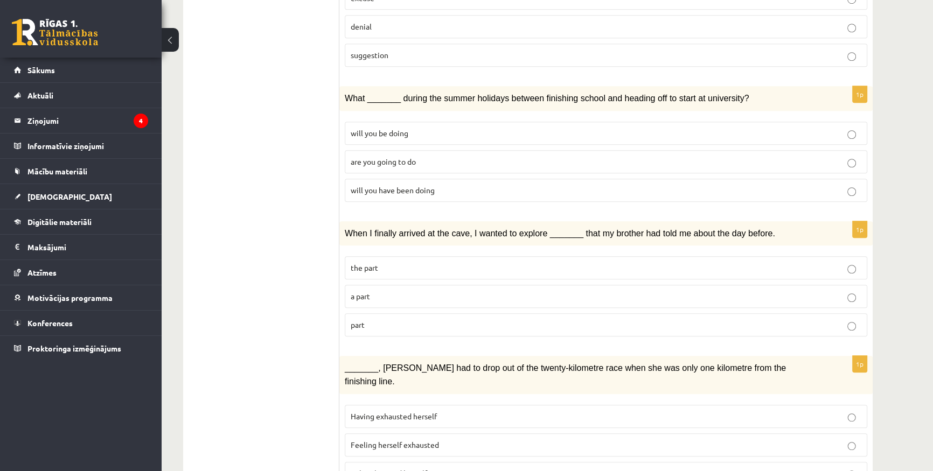
click at [456, 404] on fieldset "Having exhausted herself Feeling herself exhausted Felt exhausted herself" at bounding box center [606, 444] width 523 height 89
click at [453, 411] on p "Having exhausted herself" at bounding box center [606, 416] width 511 height 11
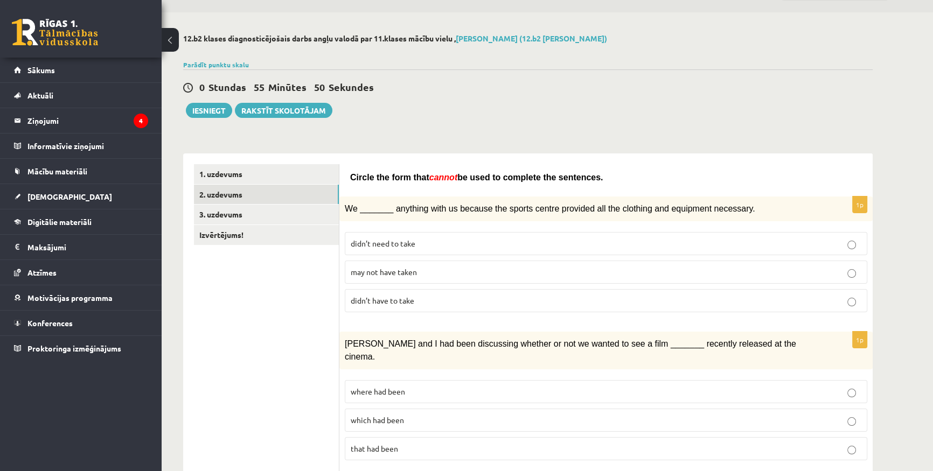
scroll to position [0, 0]
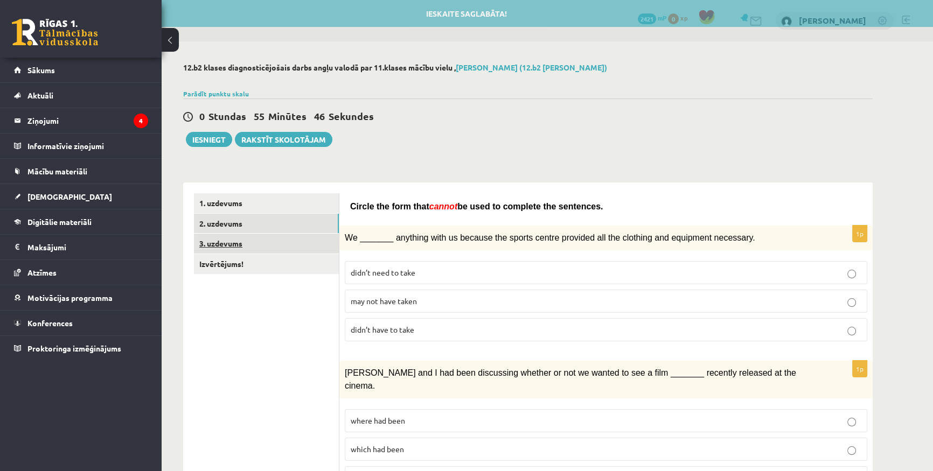
click at [255, 242] on link "3. uzdevums" at bounding box center [266, 244] width 145 height 20
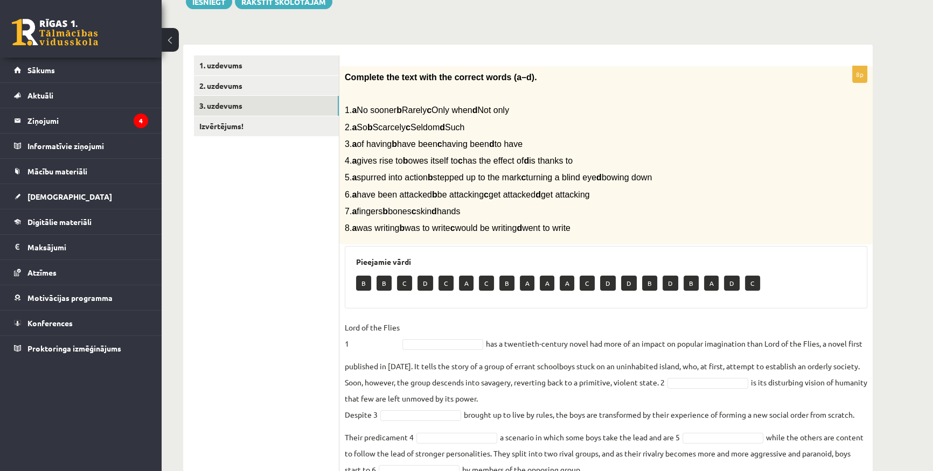
scroll to position [236, 0]
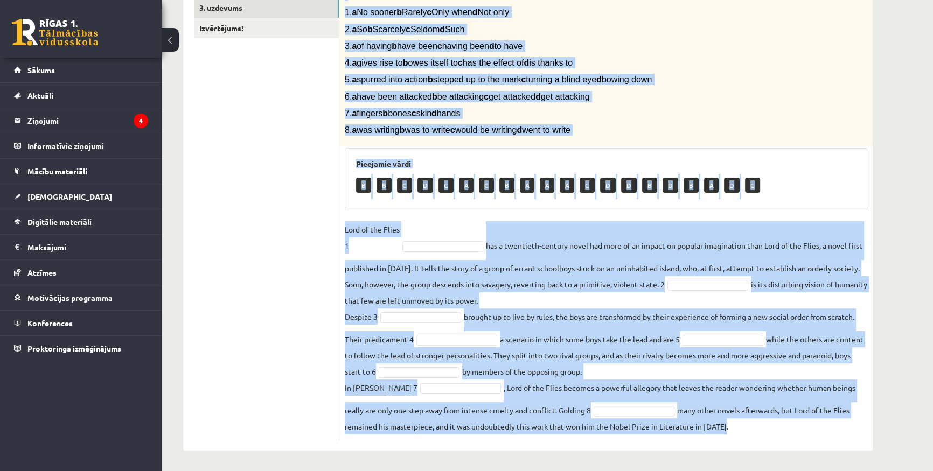
drag, startPoint x: 343, startPoint y: 72, endPoint x: 754, endPoint y: 448, distance: 557.2
click at [754, 448] on div "8p Complete the text with the correct words (a–d). 1. a No sooner b Rarely c On…" at bounding box center [605, 199] width 533 height 504
copy div "Complete the text with the correct words (a–d). 1. a No sooner b Rarely c Only …"
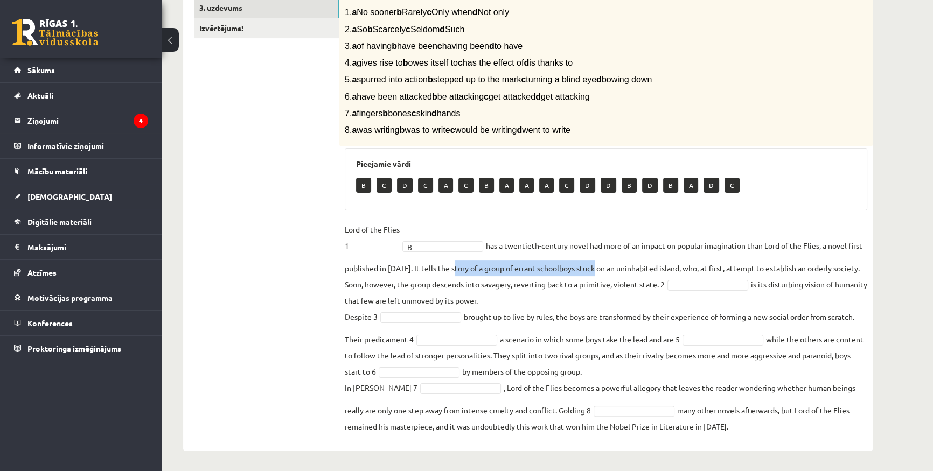
drag, startPoint x: 466, startPoint y: 269, endPoint x: 609, endPoint y: 269, distance: 142.8
click at [609, 269] on fieldset "Lord of the Flies 1 B * has a twentieth-century novel had more of an impact on …" at bounding box center [606, 327] width 523 height 213
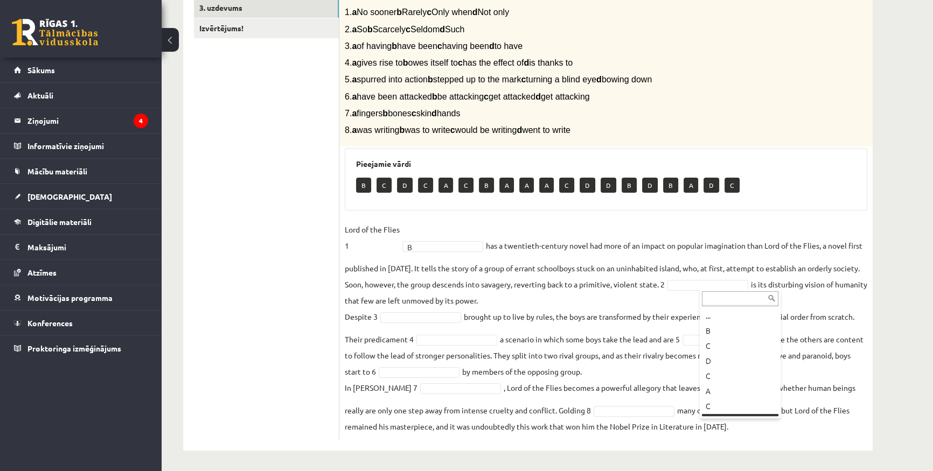
scroll to position [12, 0]
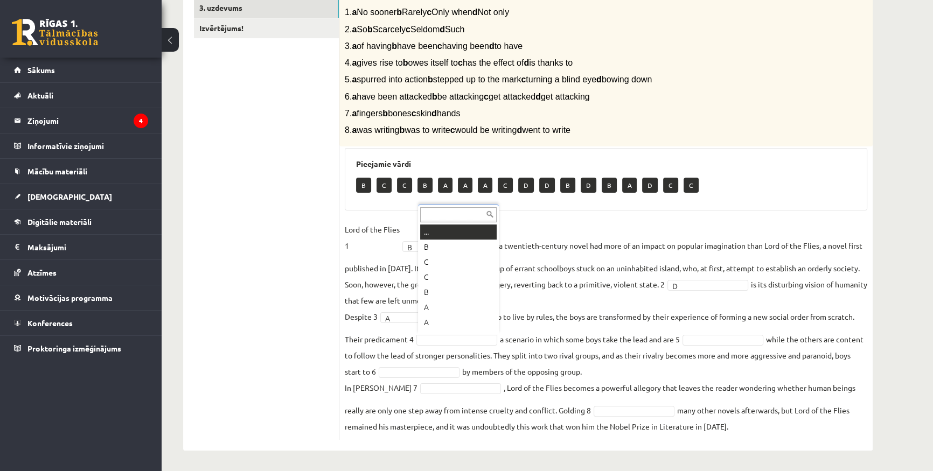
drag, startPoint x: 455, startPoint y: 339, endPoint x: 365, endPoint y: 266, distance: 116.0
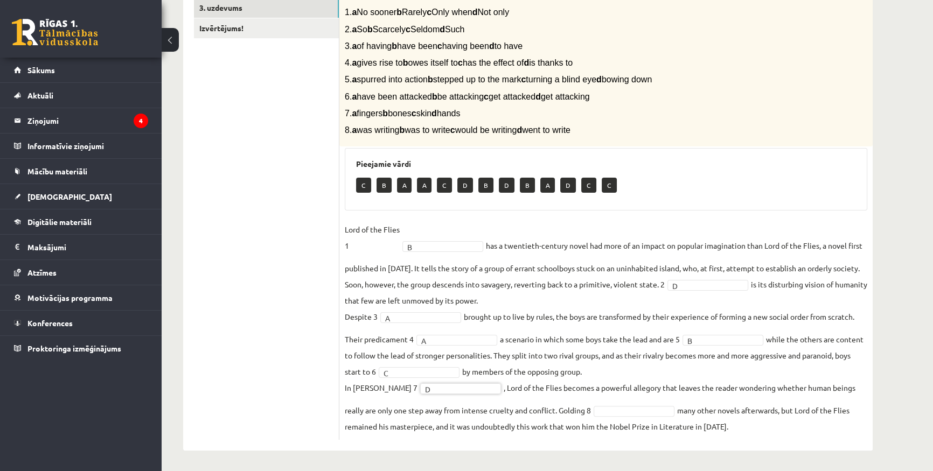
click at [640, 396] on fieldset "Lord of the Flies 1 B * has a twentieth-century novel had more of an impact on …" at bounding box center [606, 327] width 523 height 213
click at [634, 404] on fieldset "Lord of the Flies 1 B * has a twentieth-century novel had more of an impact on …" at bounding box center [606, 327] width 523 height 213
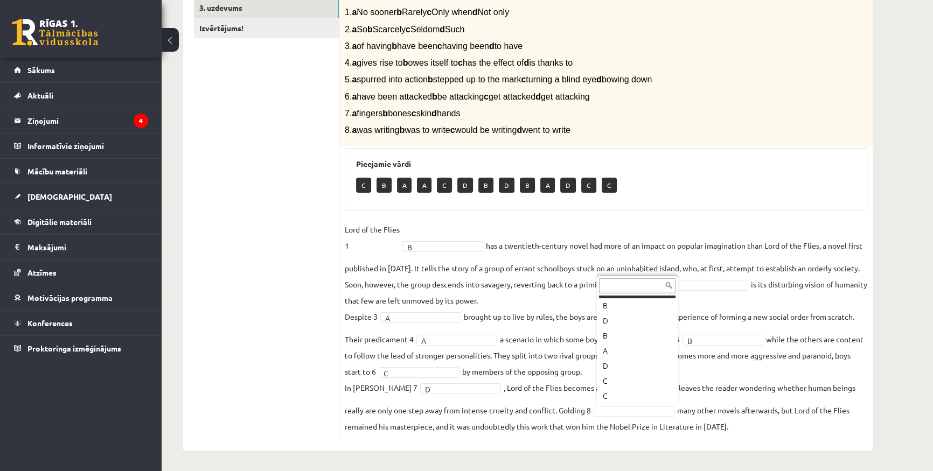
scroll to position [91, 0]
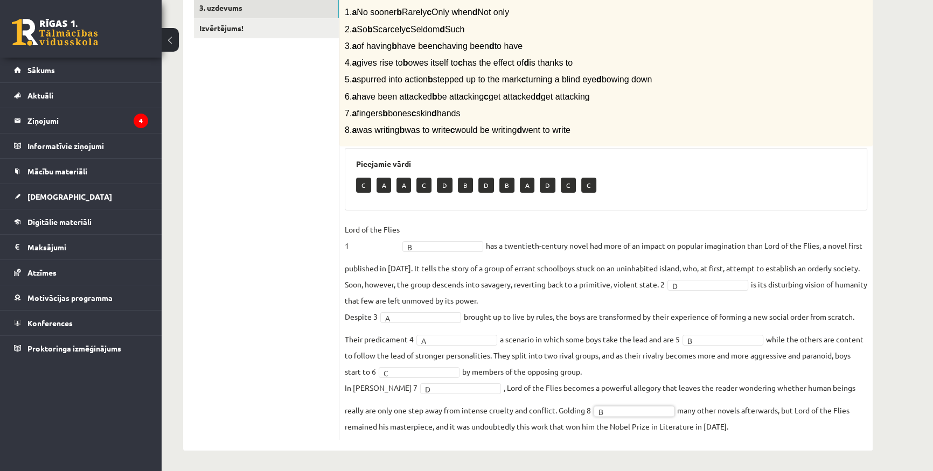
click at [251, 38] on ul "1. uzdevums 2. uzdevums 3. uzdevums Izvērtējums!" at bounding box center [266, 198] width 145 height 483
click at [242, 33] on link "Izvērtējums!" at bounding box center [266, 28] width 145 height 20
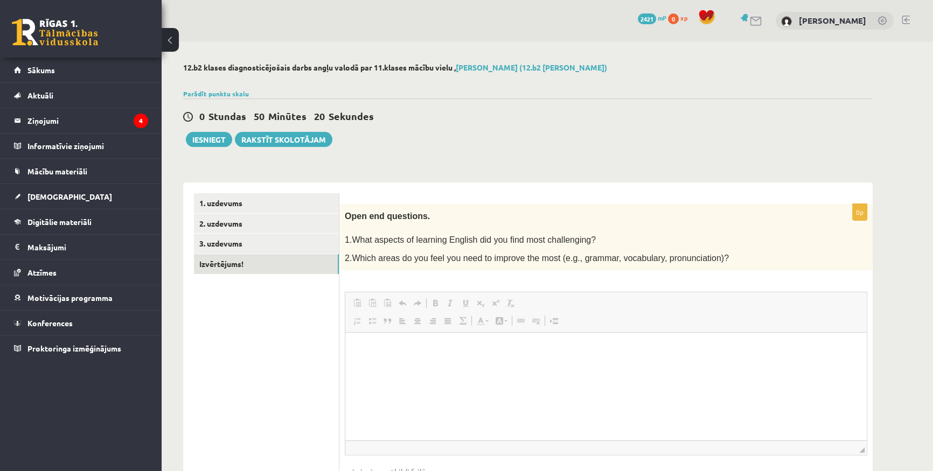
scroll to position [0, 0]
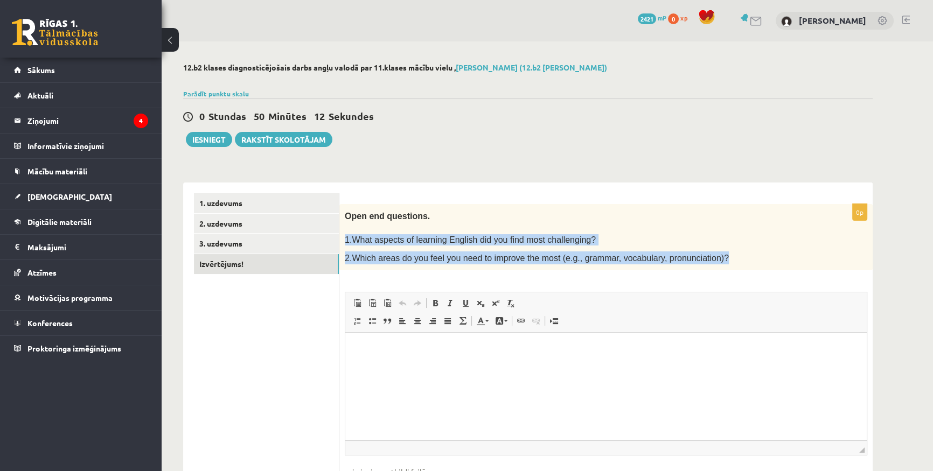
drag, startPoint x: 343, startPoint y: 240, endPoint x: 699, endPoint y: 259, distance: 356.1
click at [715, 263] on div "Open end questions. 1.What aspects of learning English did you find most challe…" at bounding box center [605, 237] width 533 height 67
copy div "1.What aspects of learning English did you find most challenging? 2.Which areas…"
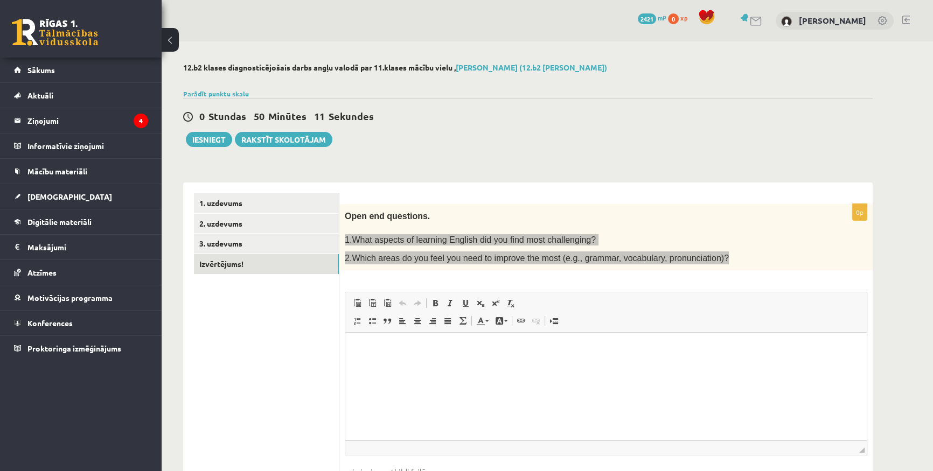
click at [506, 356] on html at bounding box center [606, 349] width 522 height 33
paste body "Rich Text Editor, wiswyg-editor-user-answer-47024824955460"
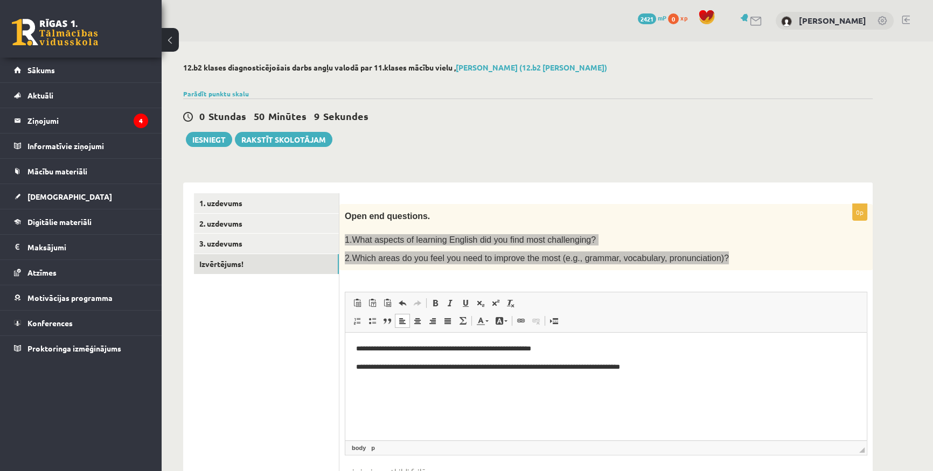
click at [565, 346] on p "**********" at bounding box center [606, 349] width 500 height 11
drag, startPoint x: 667, startPoint y: 349, endPoint x: 315, endPoint y: 351, distance: 352.4
click at [345, 351] on html "**********" at bounding box center [606, 358] width 522 height 51
copy p "**********"
click at [649, 349] on p "**********" at bounding box center [606, 349] width 500 height 11
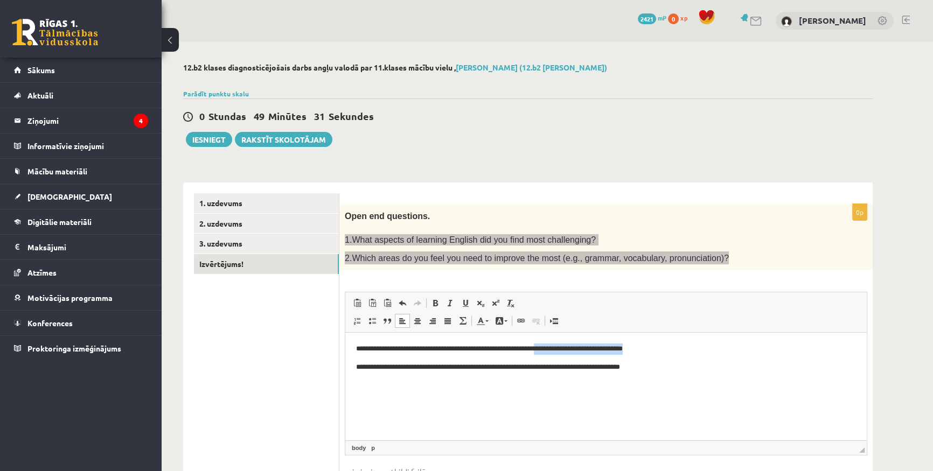
drag, startPoint x: 674, startPoint y: 348, endPoint x: 563, endPoint y: 351, distance: 111.6
click at [563, 351] on p "**********" at bounding box center [606, 349] width 500 height 11
drag, startPoint x: 569, startPoint y: 348, endPoint x: 590, endPoint y: 342, distance: 21.8
click at [599, 381] on span "Paste" at bounding box center [599, 385] width 33 height 16
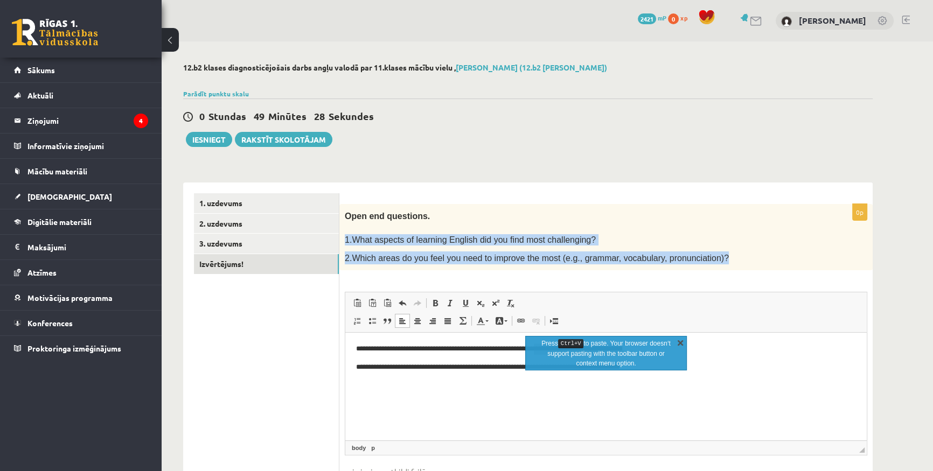
click at [678, 343] on link "X" at bounding box center [680, 342] width 11 height 11
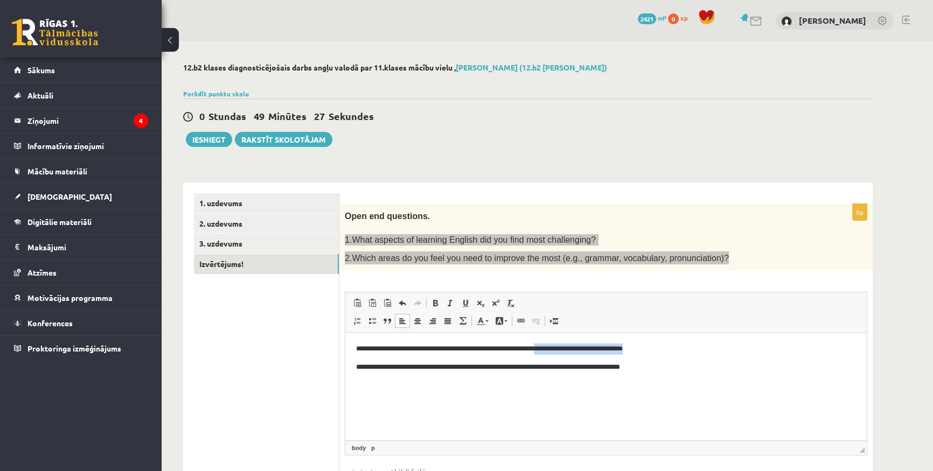
drag, startPoint x: 626, startPoint y: 352, endPoint x: 636, endPoint y: 351, distance: 10.4
drag, startPoint x: 659, startPoint y: 376, endPoint x: 942, endPoint y: 393, distance: 283.4
click at [659, 376] on span "Copy" at bounding box center [657, 373] width 33 height 16
copy p "**********"
click at [616, 356] on body "**********" at bounding box center [606, 358] width 500 height 29
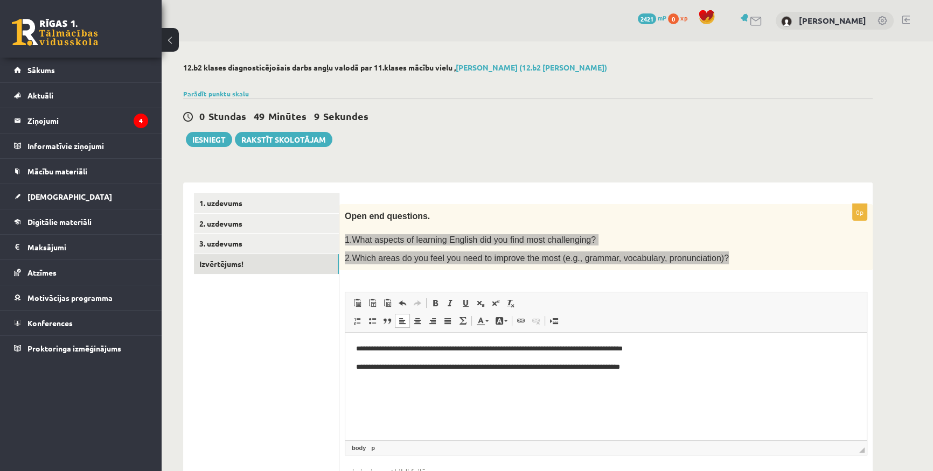
click at [587, 348] on p "**********" at bounding box center [606, 349] width 500 height 11
click at [671, 346] on p "**********" at bounding box center [606, 349] width 500 height 11
click at [680, 349] on p "**********" at bounding box center [606, 349] width 500 height 11
click at [684, 368] on p "**********" at bounding box center [606, 367] width 500 height 11
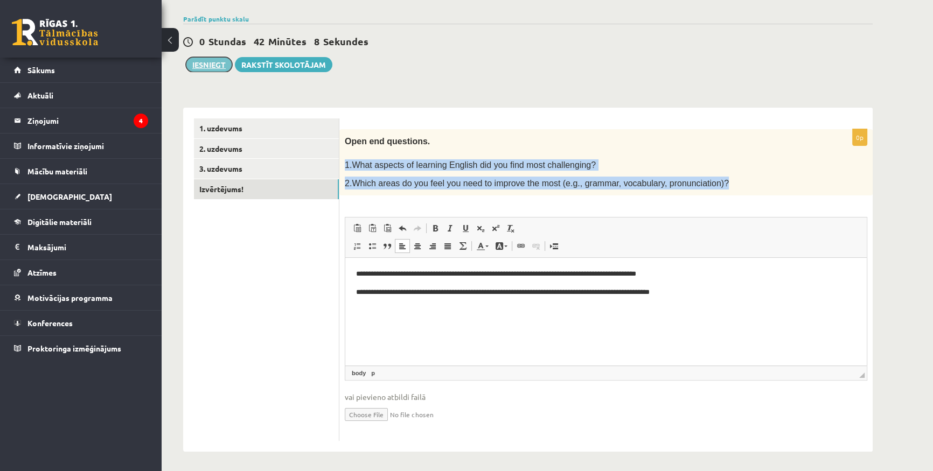
click at [201, 67] on button "Iesniegt" at bounding box center [209, 64] width 46 height 15
